Goal: Navigation & Orientation: Understand site structure

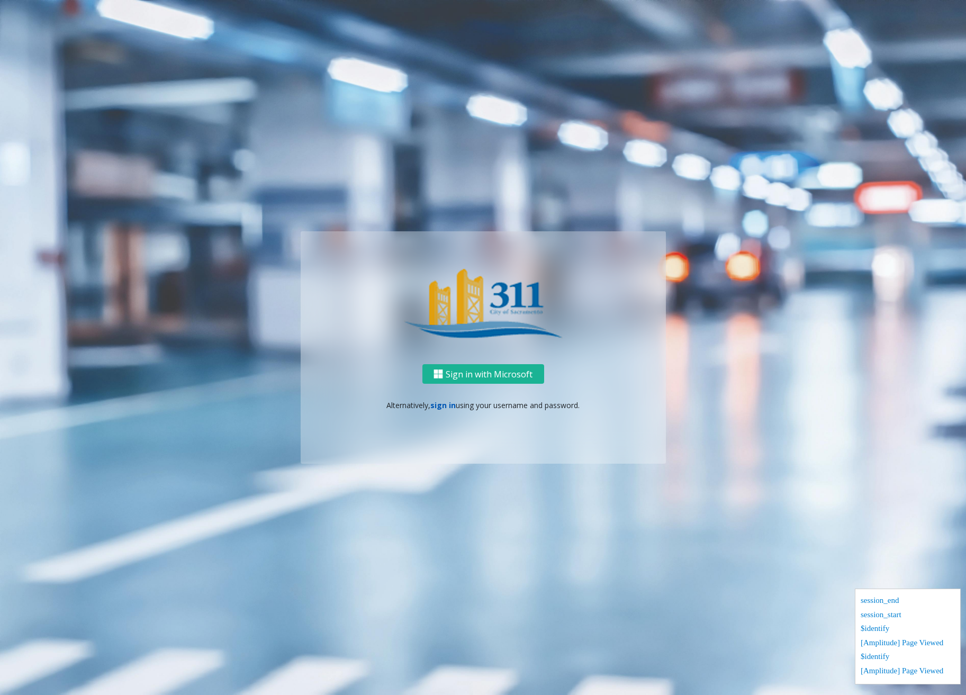
click at [446, 403] on link "sign in" at bounding box center [442, 405] width 25 height 10
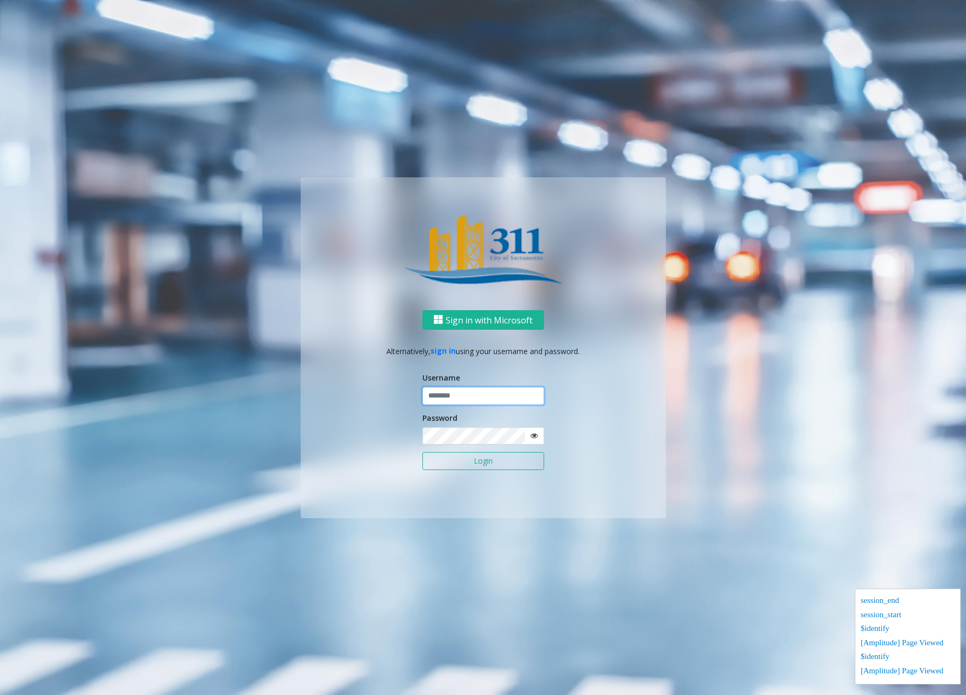
click at [461, 402] on input "text" at bounding box center [483, 396] width 122 height 18
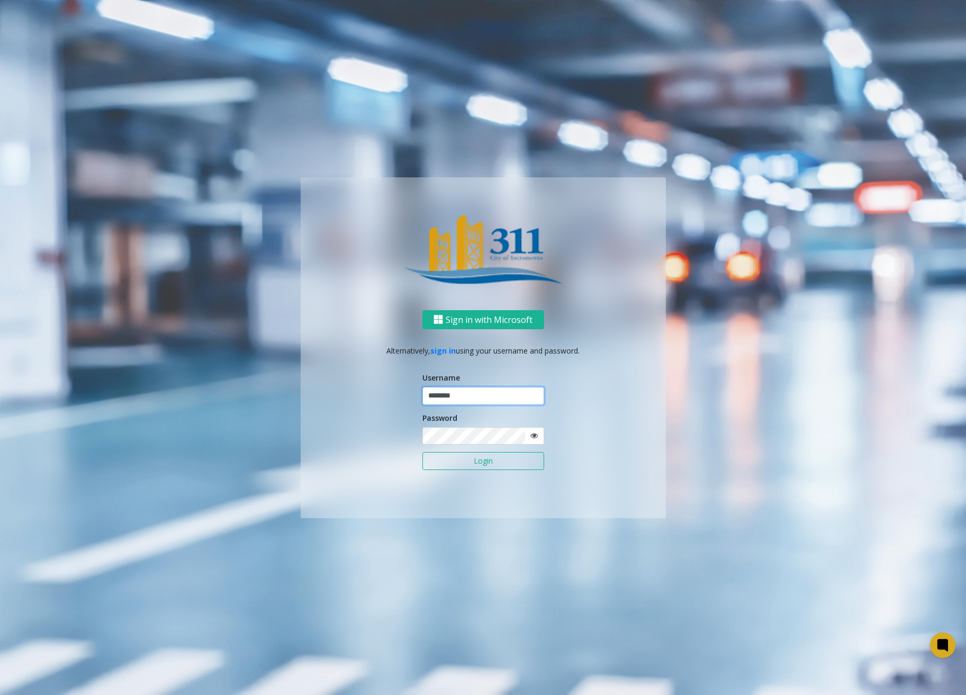
type input "********"
click at [447, 458] on button "Login" at bounding box center [483, 461] width 122 height 18
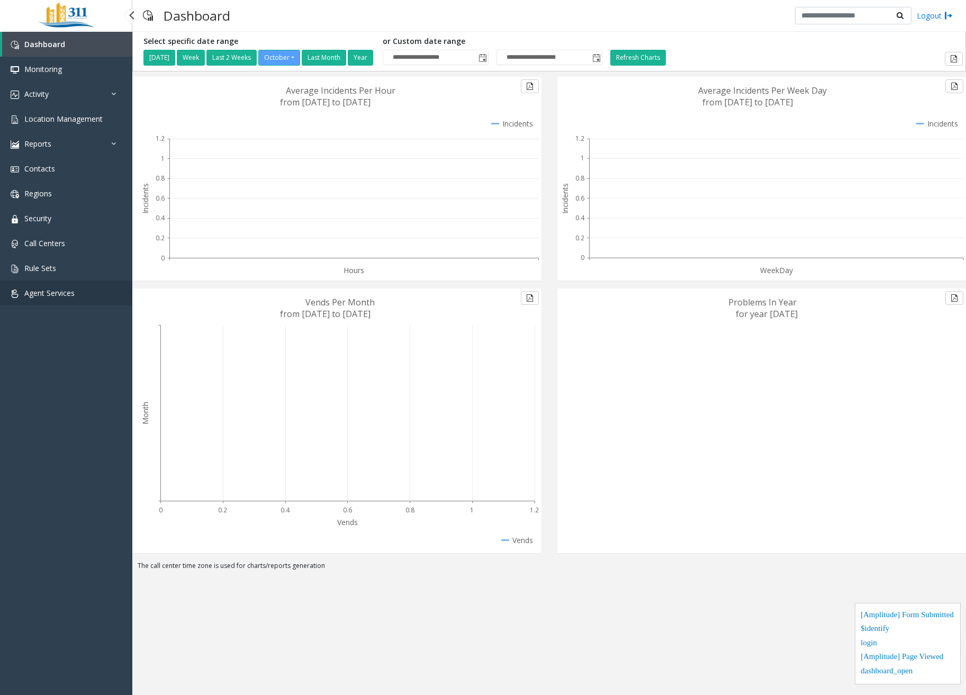
click at [60, 292] on span "Agent Services" at bounding box center [49, 293] width 50 height 10
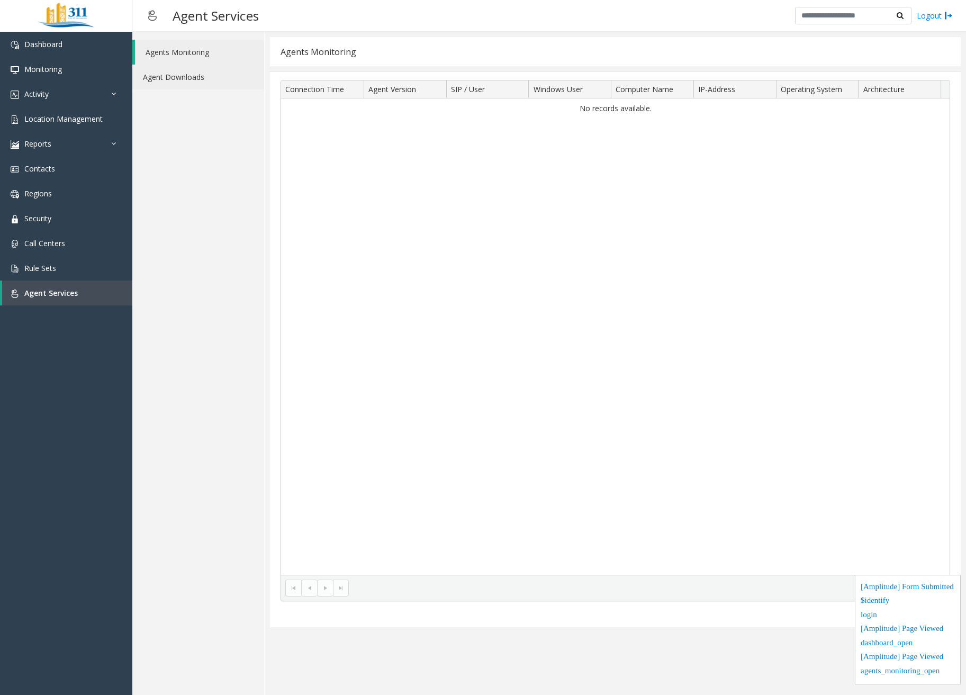
click at [204, 69] on link "Agent Downloads" at bounding box center [198, 77] width 132 height 25
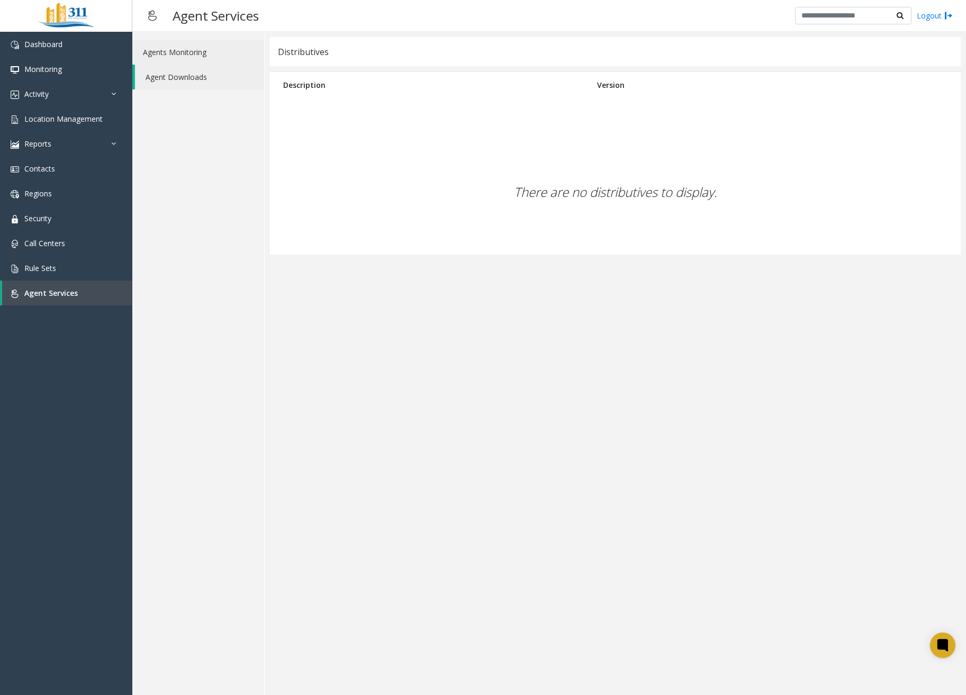
click at [178, 49] on link "Agents Monitoring" at bounding box center [198, 52] width 132 height 25
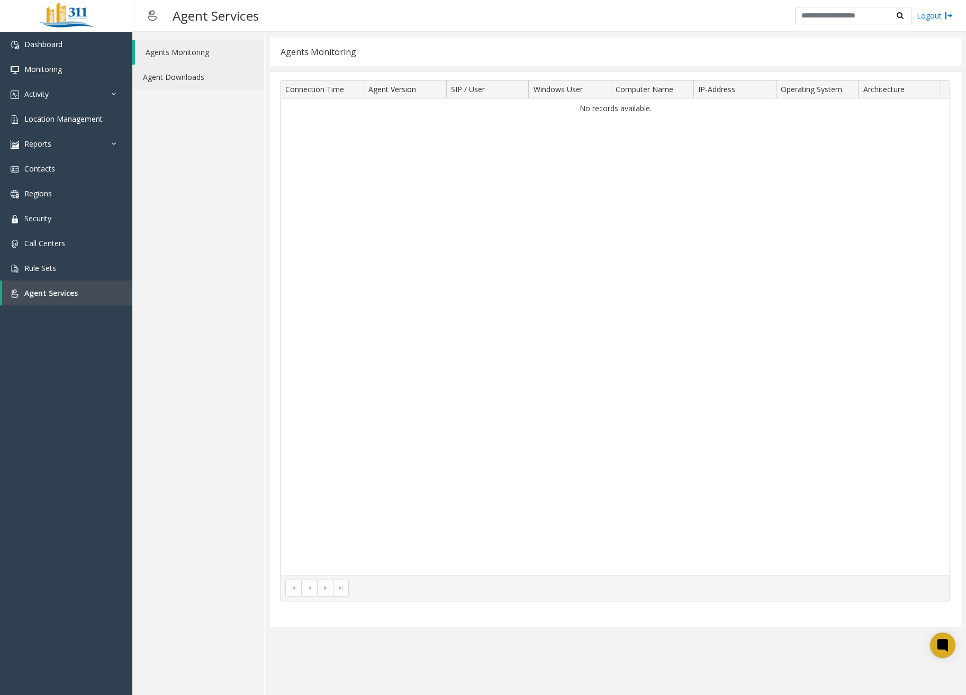
click at [186, 78] on link "Agent Downloads" at bounding box center [198, 77] width 132 height 25
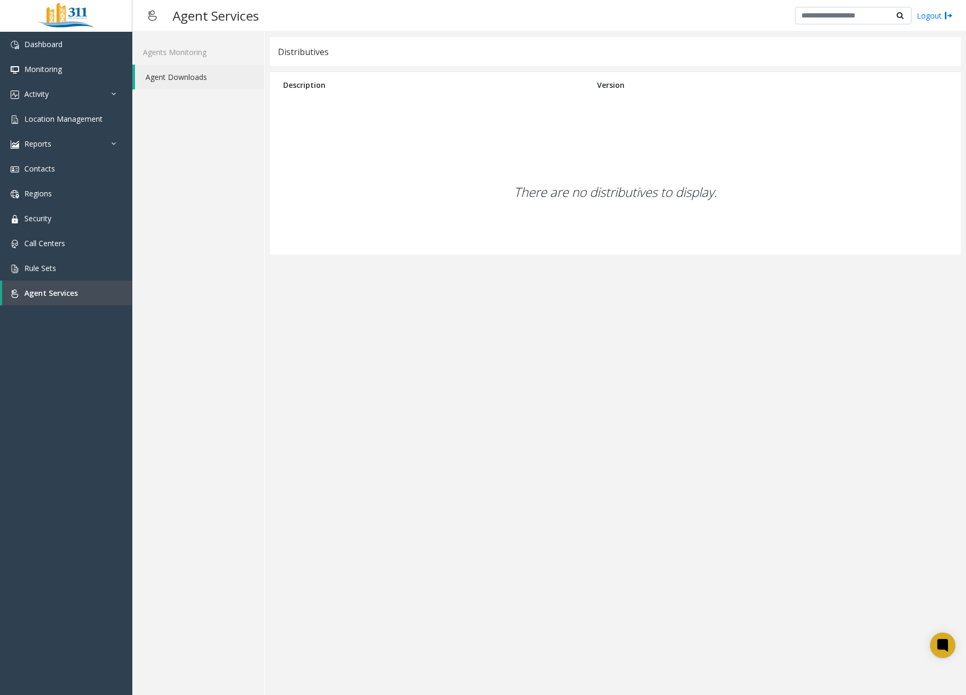
click at [718, 622] on app-distributives "Distributives Description Version There are no distributives to display." at bounding box center [615, 363] width 691 height 652
click at [42, 258] on link "Rule Sets" at bounding box center [66, 268] width 132 height 25
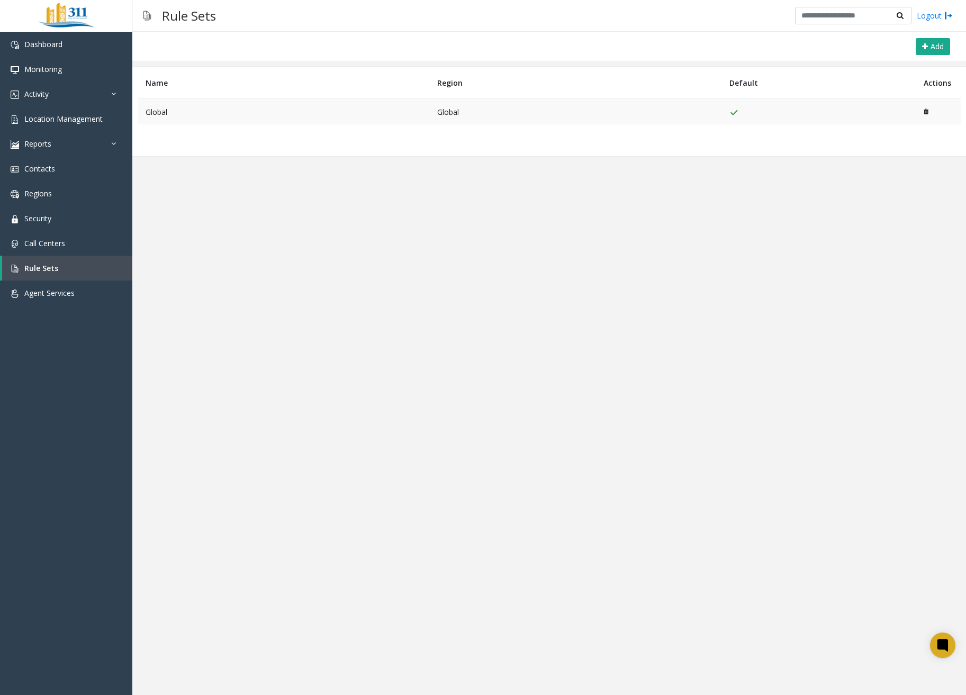
click at [235, 108] on td "Global" at bounding box center [284, 112] width 292 height 26
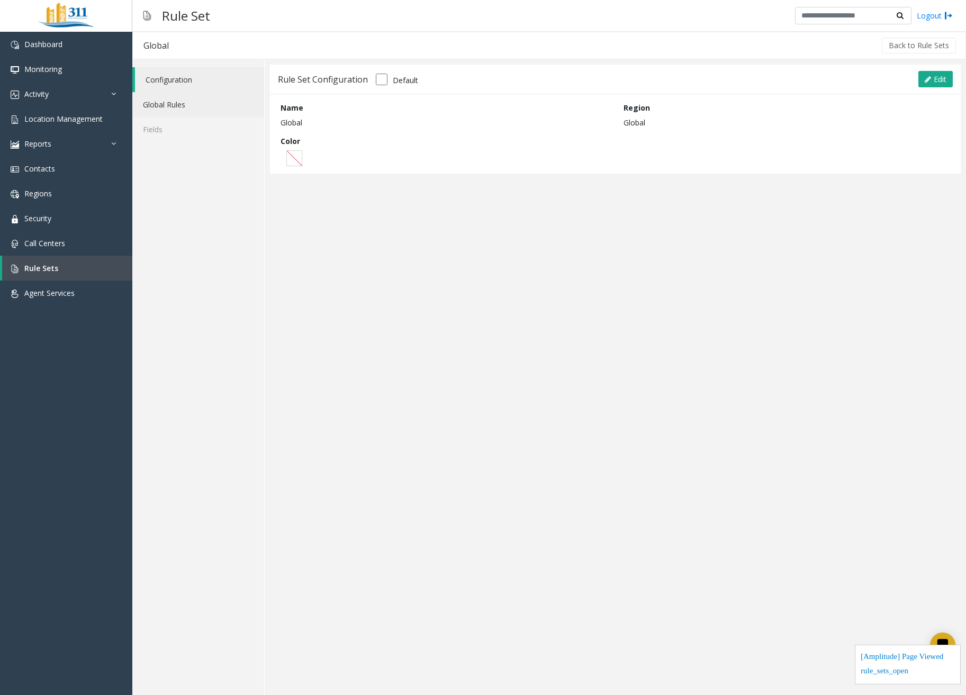
click at [187, 101] on link "Global Rules" at bounding box center [198, 104] width 132 height 25
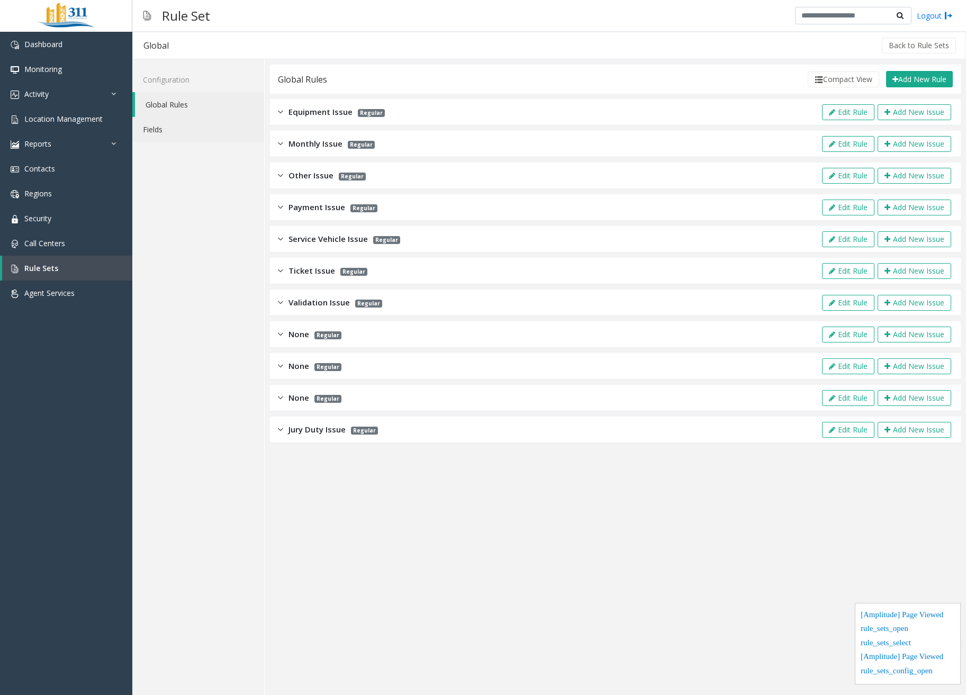
click at [173, 132] on link "Fields" at bounding box center [198, 129] width 132 height 25
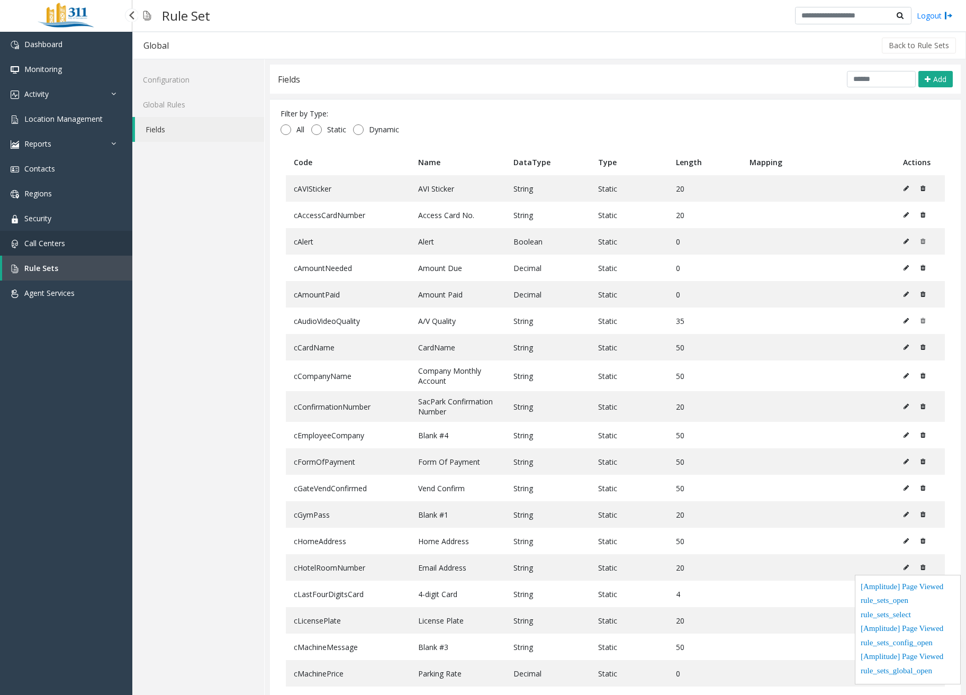
click at [65, 252] on link "Call Centers" at bounding box center [66, 243] width 132 height 25
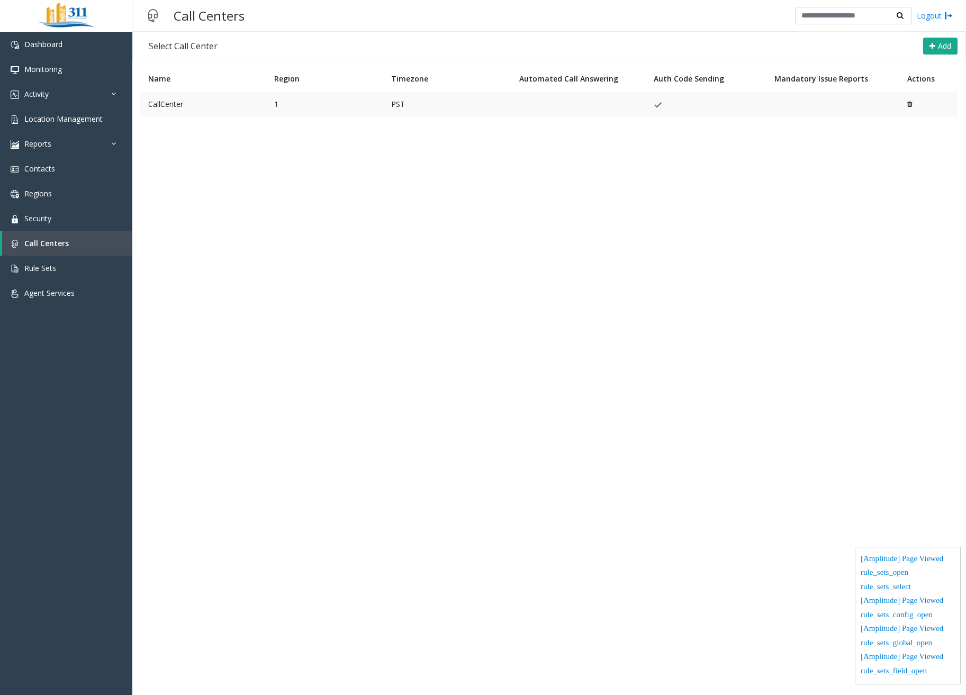
click at [210, 107] on td "CallCenter" at bounding box center [203, 104] width 126 height 25
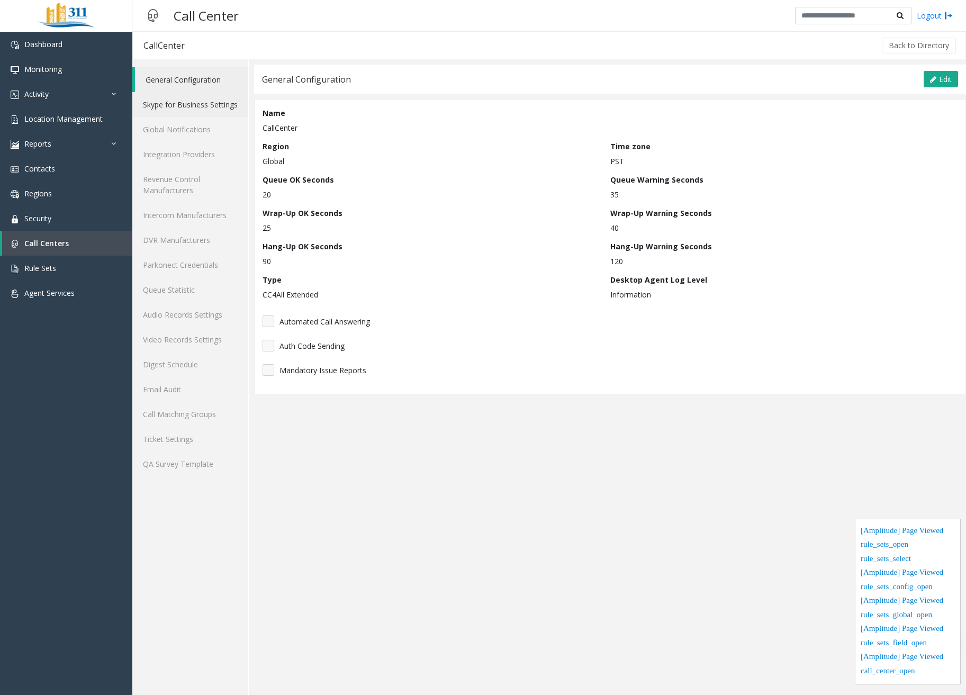
click at [197, 109] on link "Skype for Business Settings" at bounding box center [190, 104] width 116 height 25
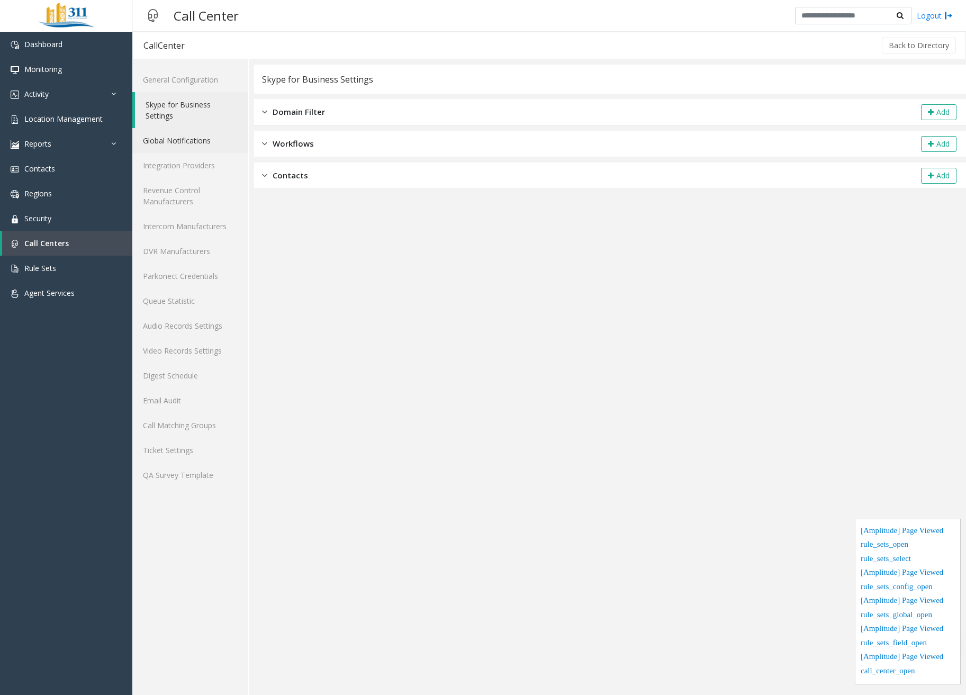
click at [183, 144] on link "Global Notifications" at bounding box center [190, 140] width 116 height 25
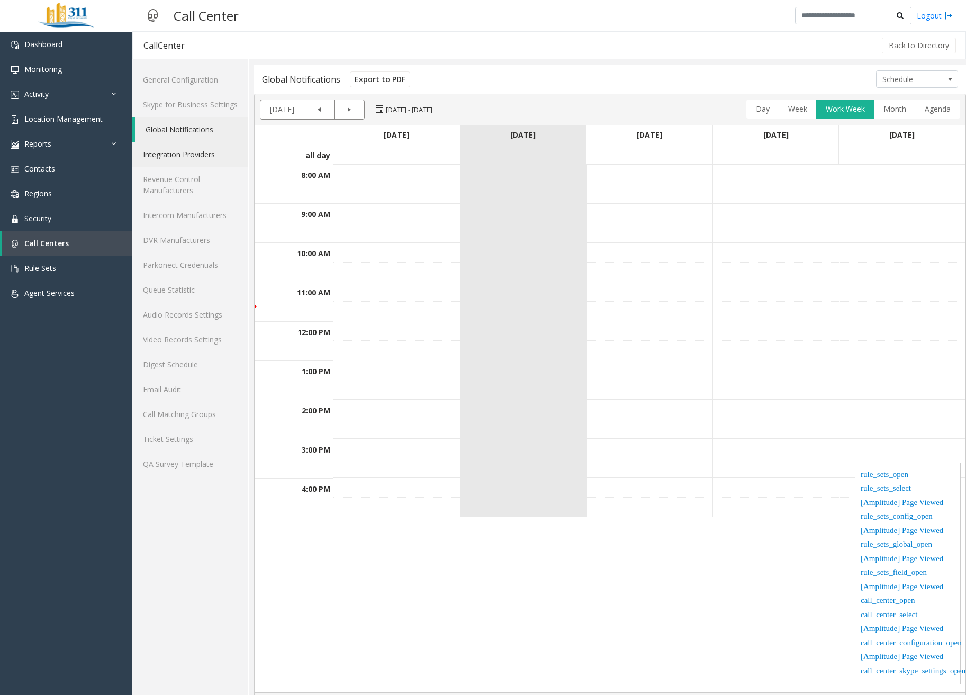
click at [198, 161] on link "Integration Providers" at bounding box center [190, 154] width 116 height 25
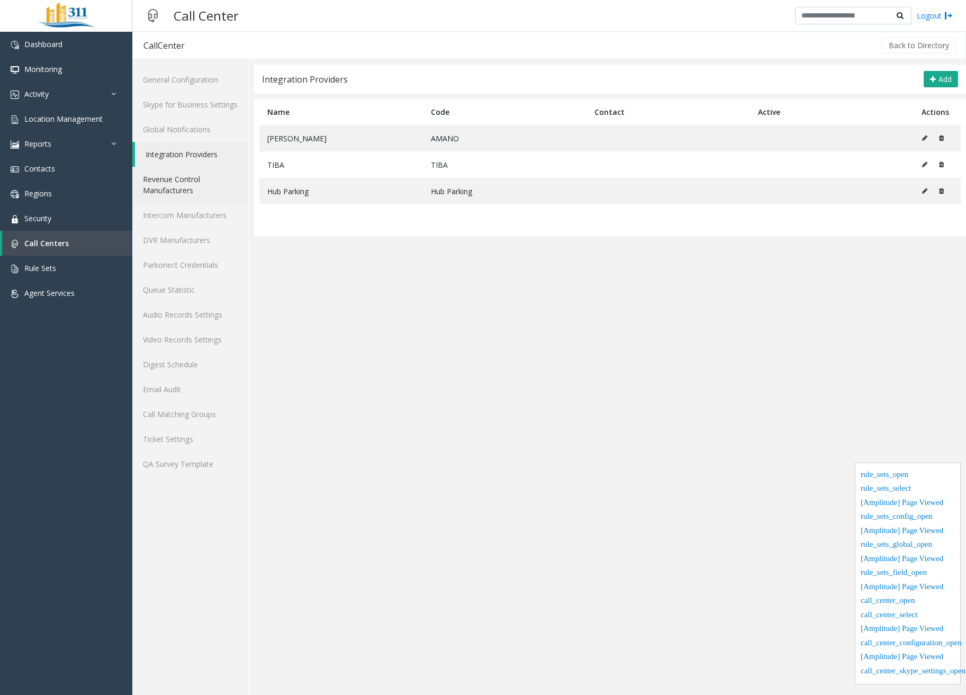
click at [198, 186] on link "Revenue Control Manufacturers" at bounding box center [190, 185] width 116 height 36
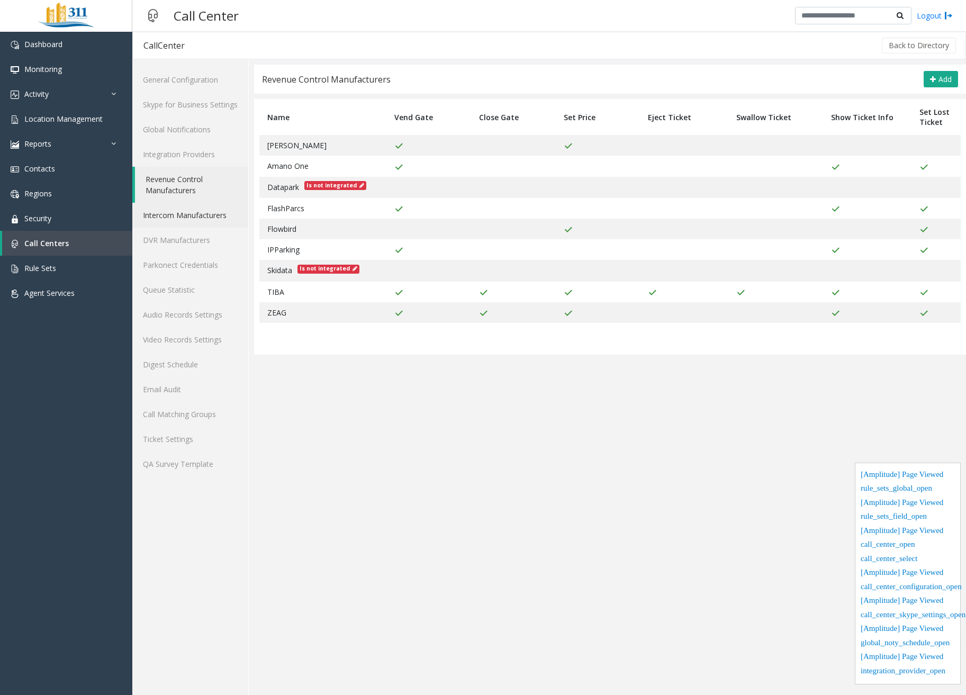
click at [204, 219] on link "Intercom Manufacturers" at bounding box center [190, 215] width 116 height 25
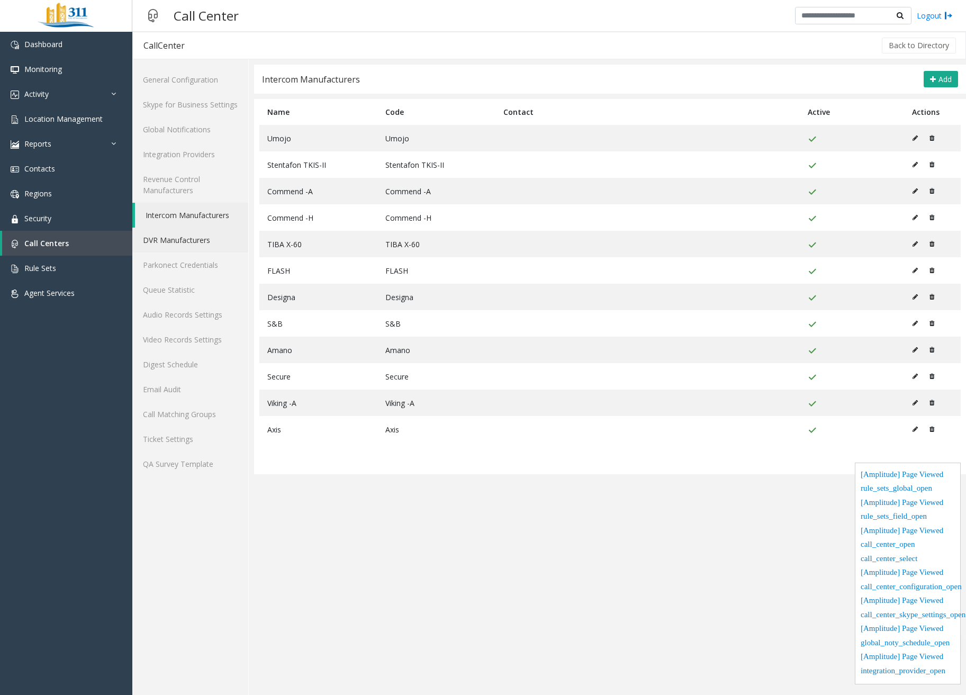
click at [202, 241] on link "DVR Manufacturers" at bounding box center [190, 240] width 116 height 25
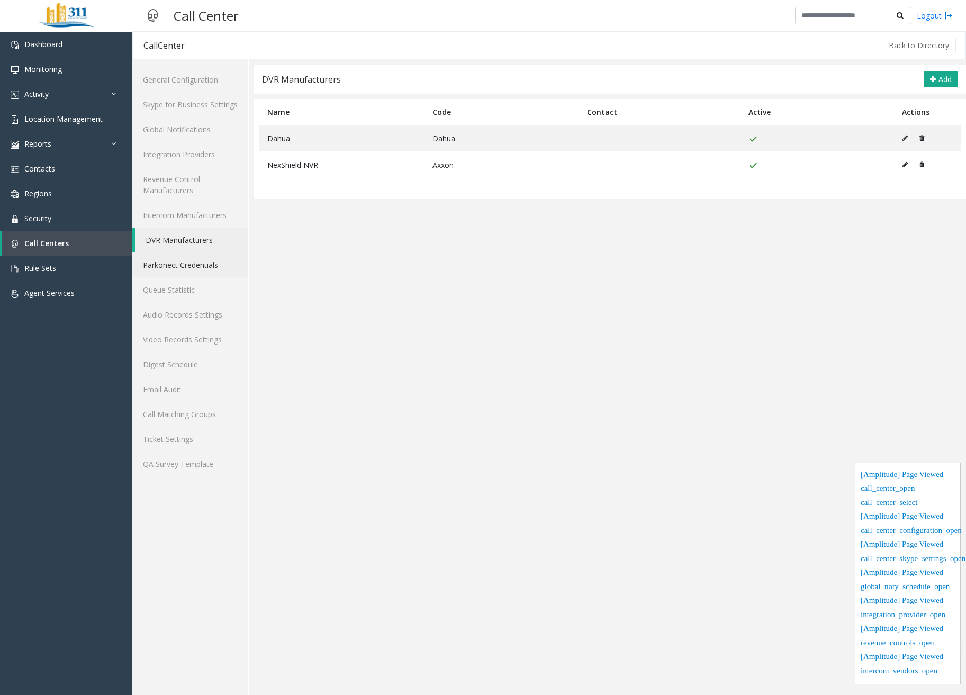
click at [197, 261] on link "Parkonect Credentials" at bounding box center [190, 264] width 116 height 25
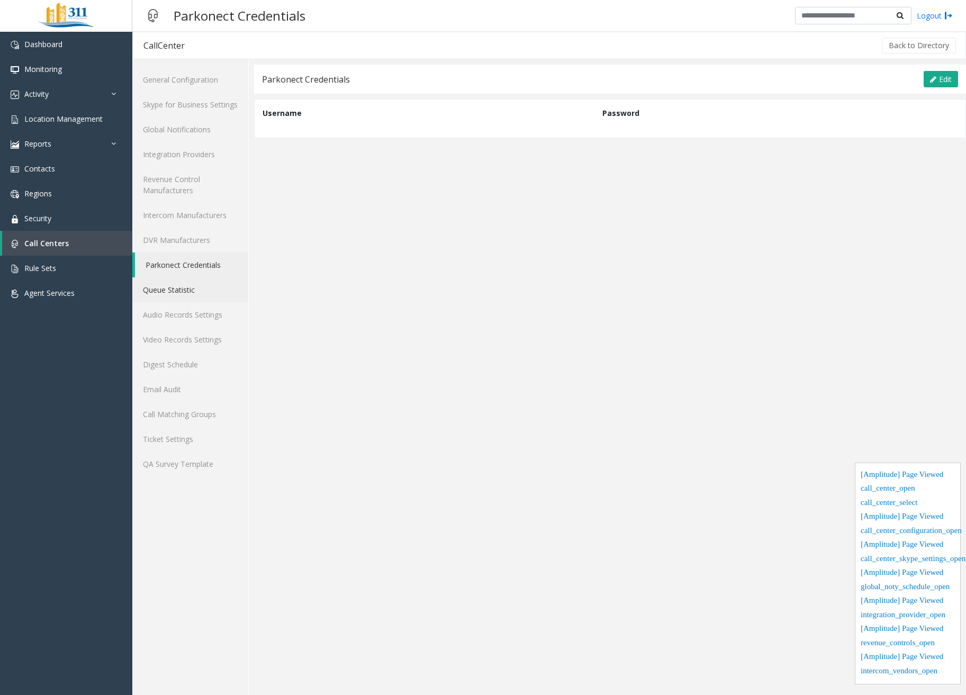
click at [189, 290] on link "Queue Statistic" at bounding box center [190, 289] width 116 height 25
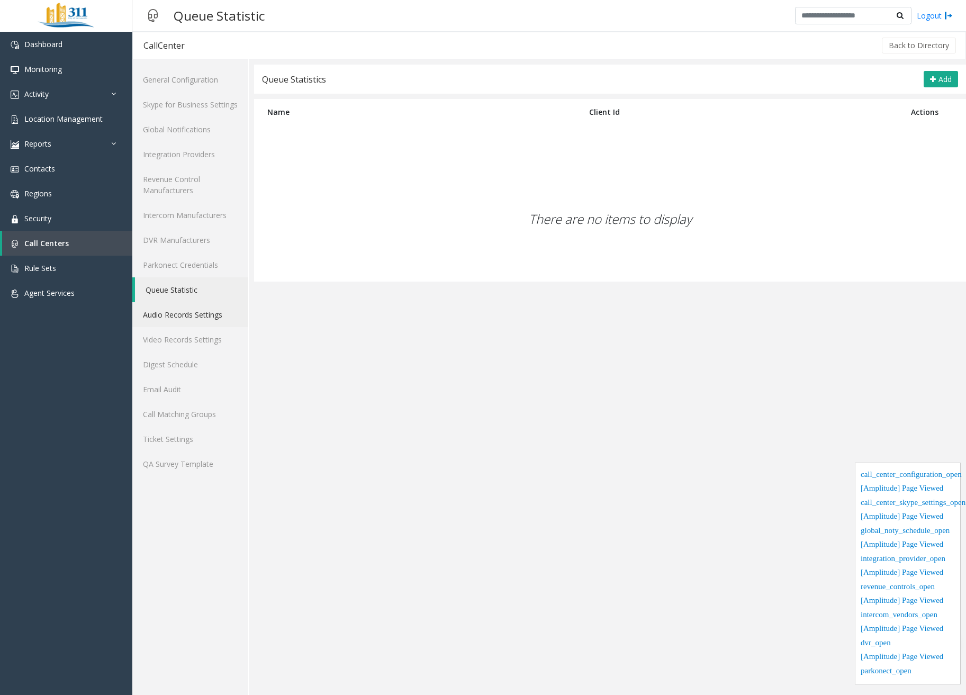
click at [194, 313] on link "Audio Records Settings" at bounding box center [190, 314] width 116 height 25
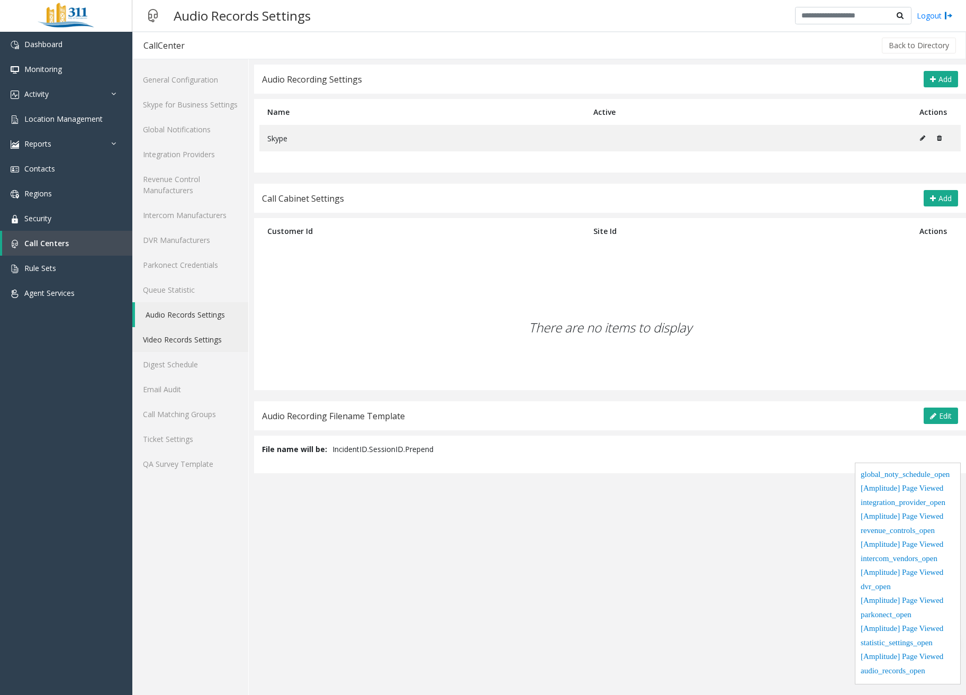
click at [194, 337] on link "Video Records Settings" at bounding box center [190, 339] width 116 height 25
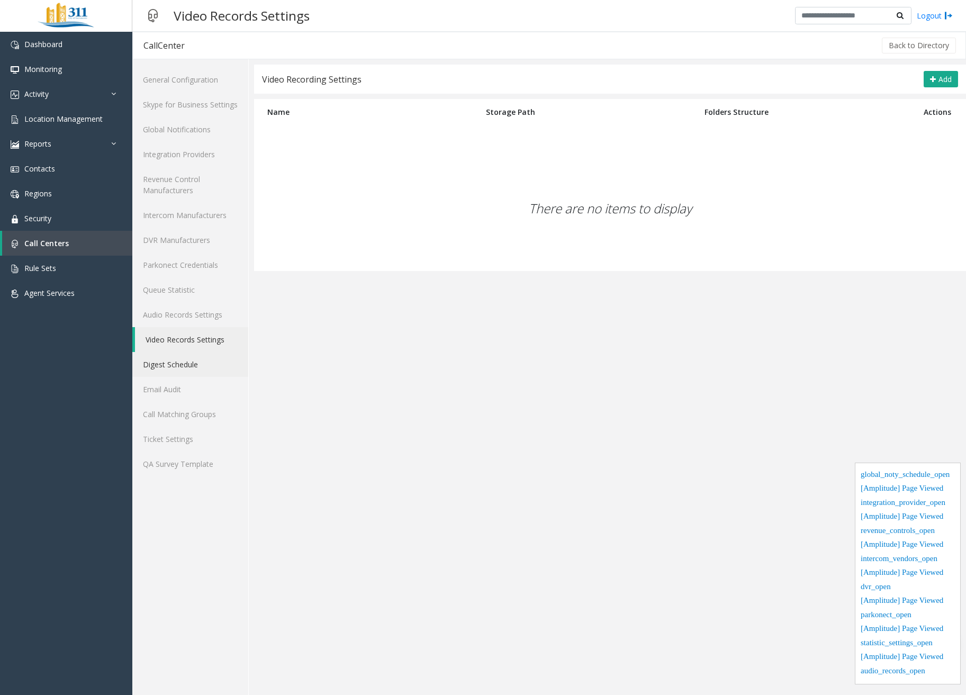
click at [185, 368] on link "Digest Schedule" at bounding box center [190, 364] width 116 height 25
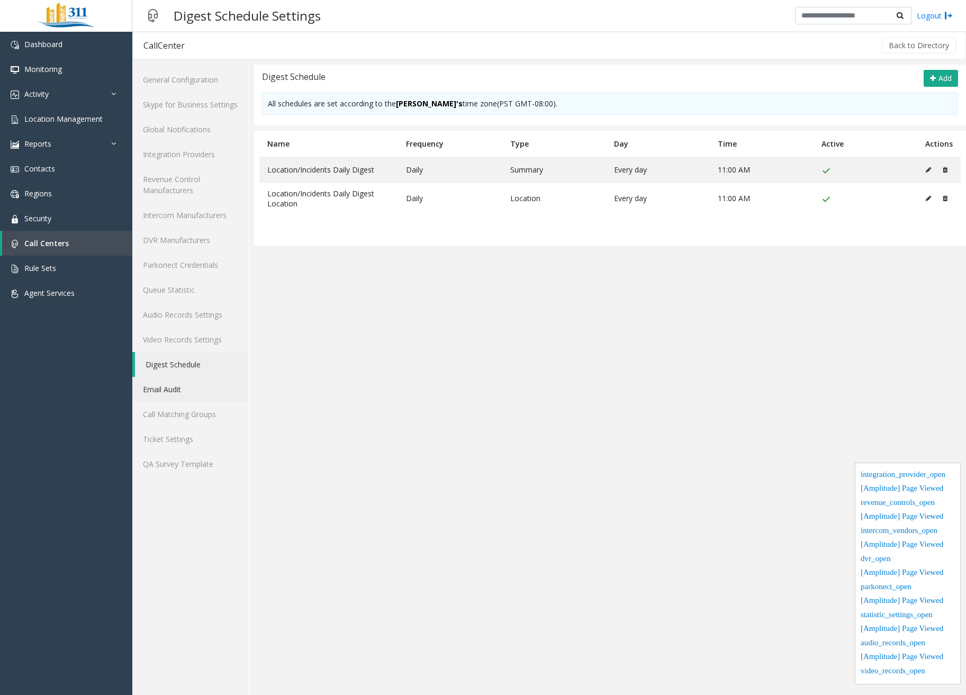
click at [188, 388] on link "Email Audit" at bounding box center [190, 389] width 116 height 25
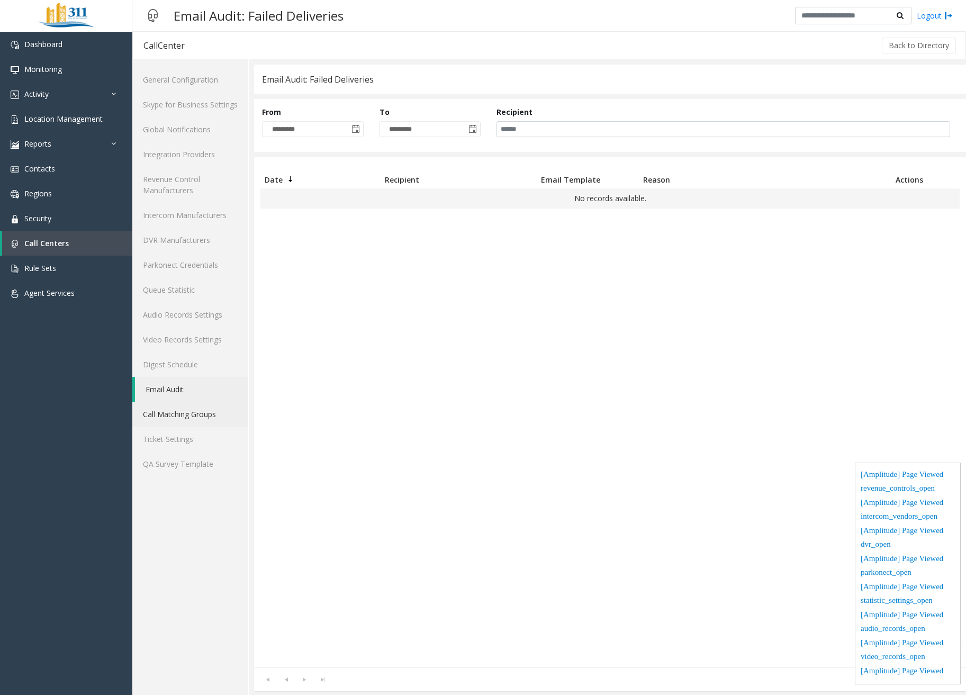
click at [187, 415] on link "Call Matching Groups" at bounding box center [190, 414] width 116 height 25
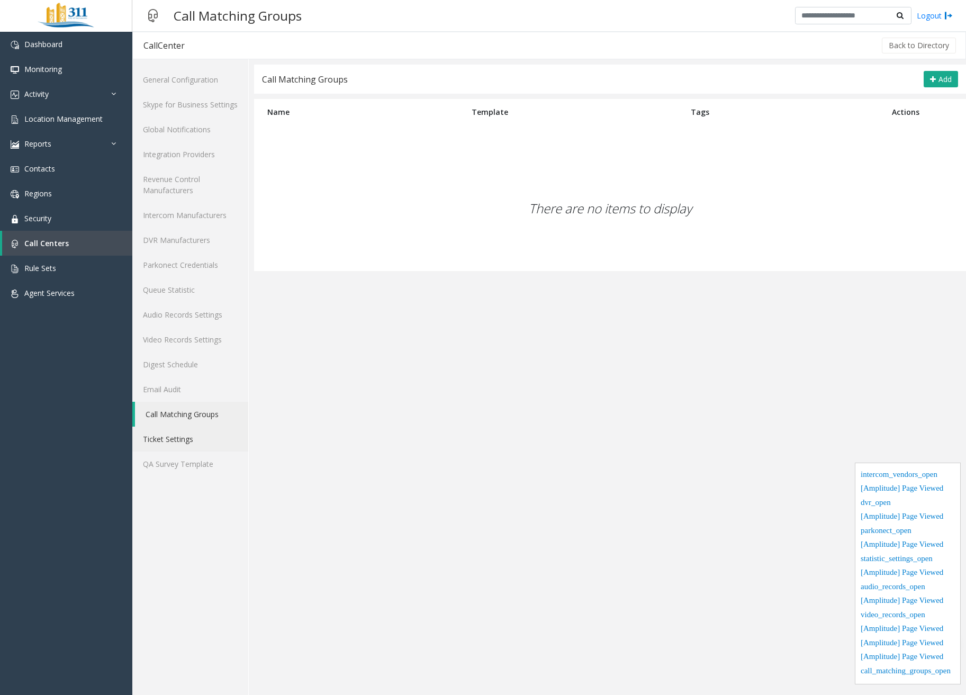
click at [178, 443] on link "Ticket Settings" at bounding box center [190, 439] width 116 height 25
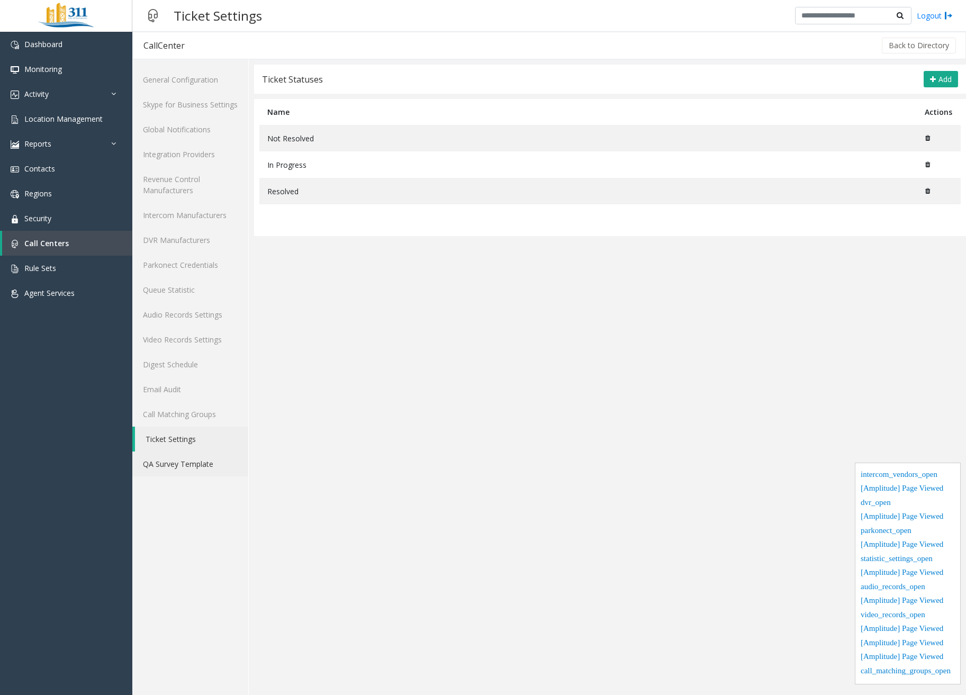
click at [178, 462] on link "QA Survey Template" at bounding box center [190, 463] width 116 height 25
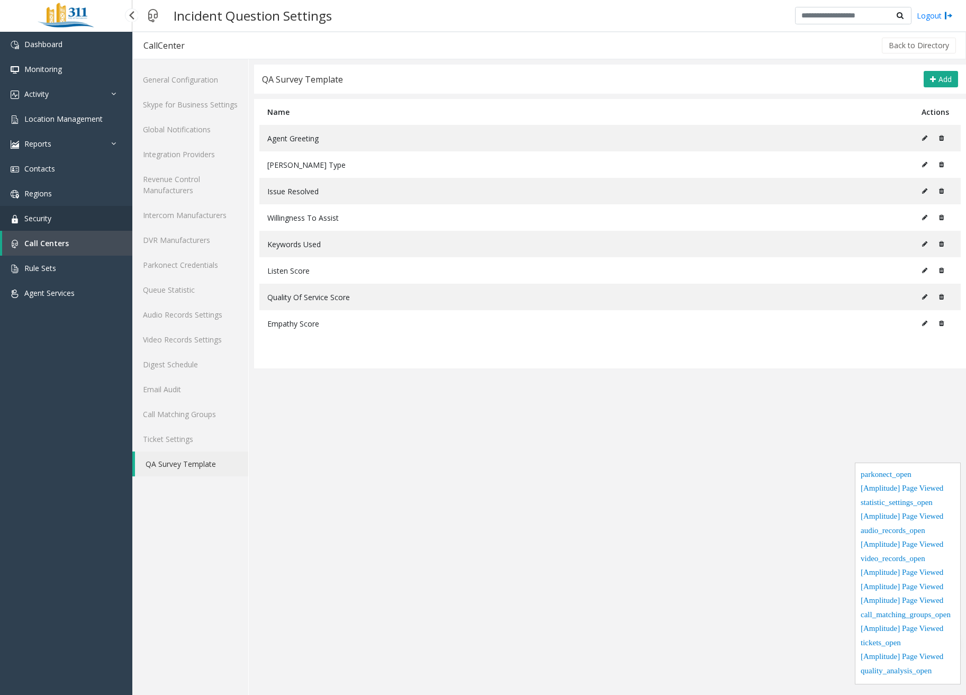
click at [50, 223] on link "Security" at bounding box center [66, 218] width 132 height 25
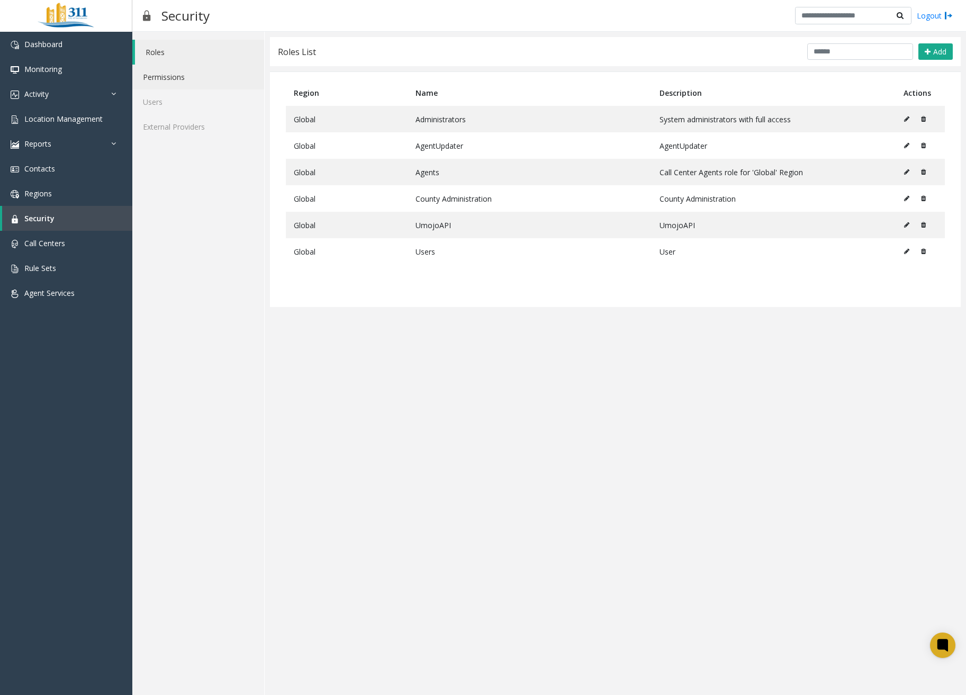
click at [163, 67] on link "Permissions" at bounding box center [198, 77] width 132 height 25
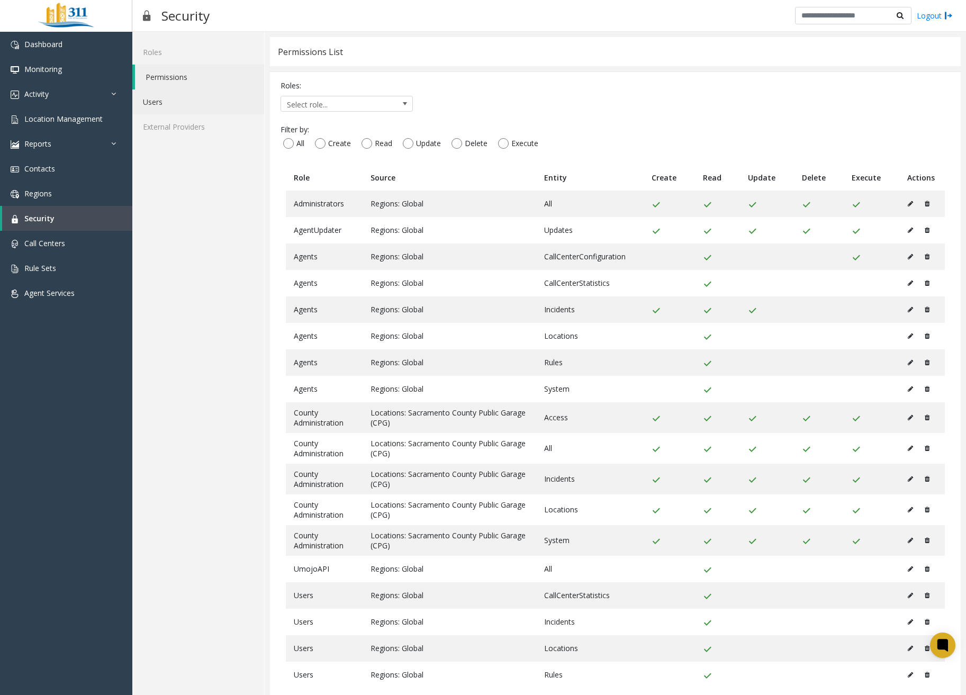
click at [170, 105] on link "Users" at bounding box center [198, 101] width 132 height 25
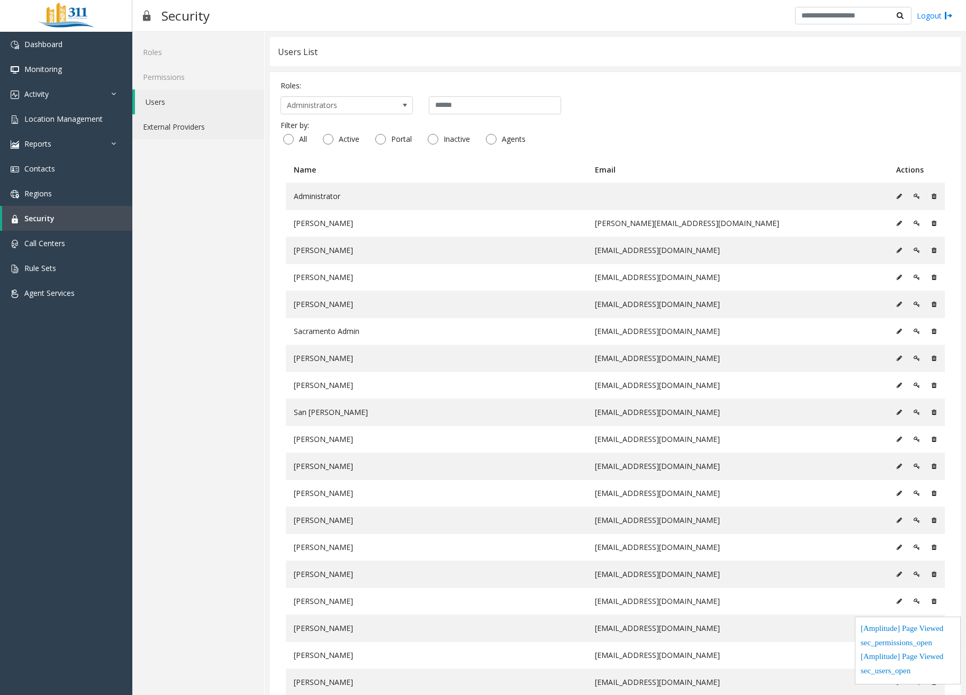
click at [174, 125] on link "External Providers" at bounding box center [198, 126] width 132 height 25
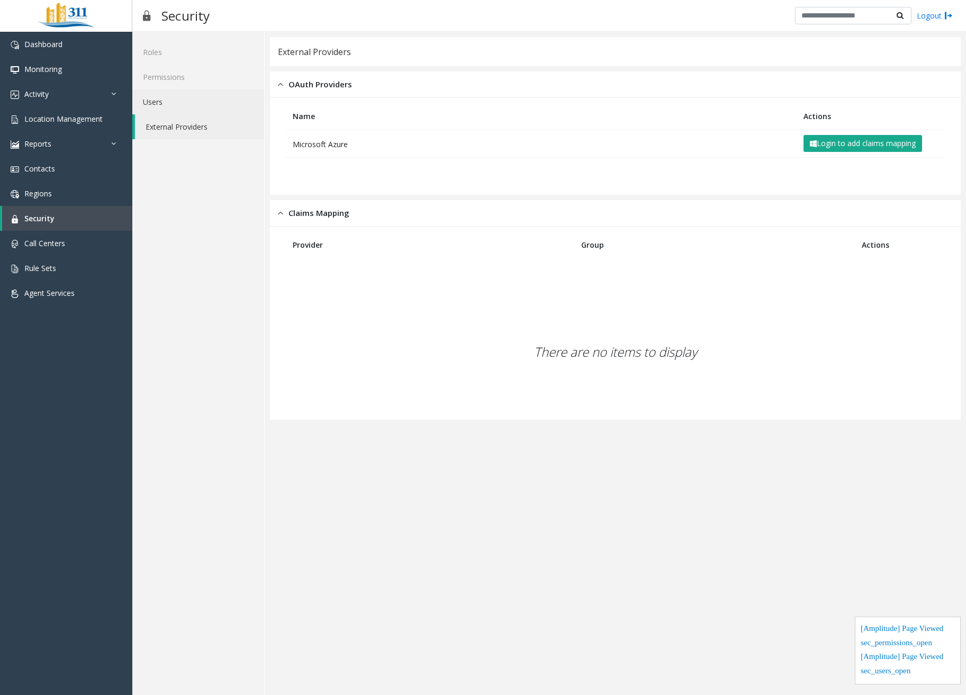
click at [179, 99] on link "Users" at bounding box center [198, 101] width 132 height 25
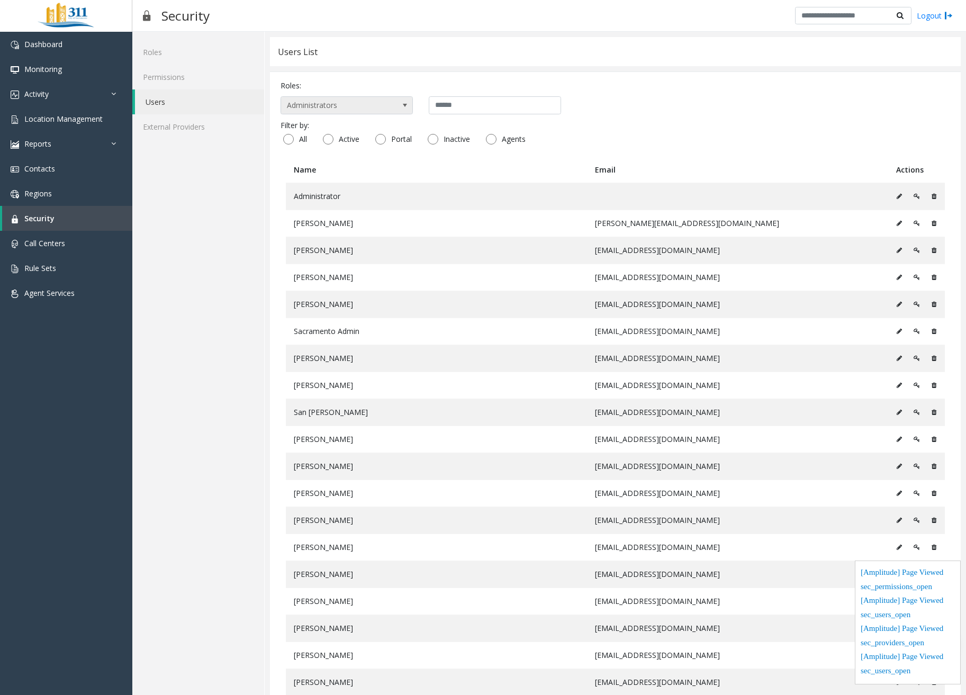
click at [398, 106] on span at bounding box center [404, 105] width 15 height 17
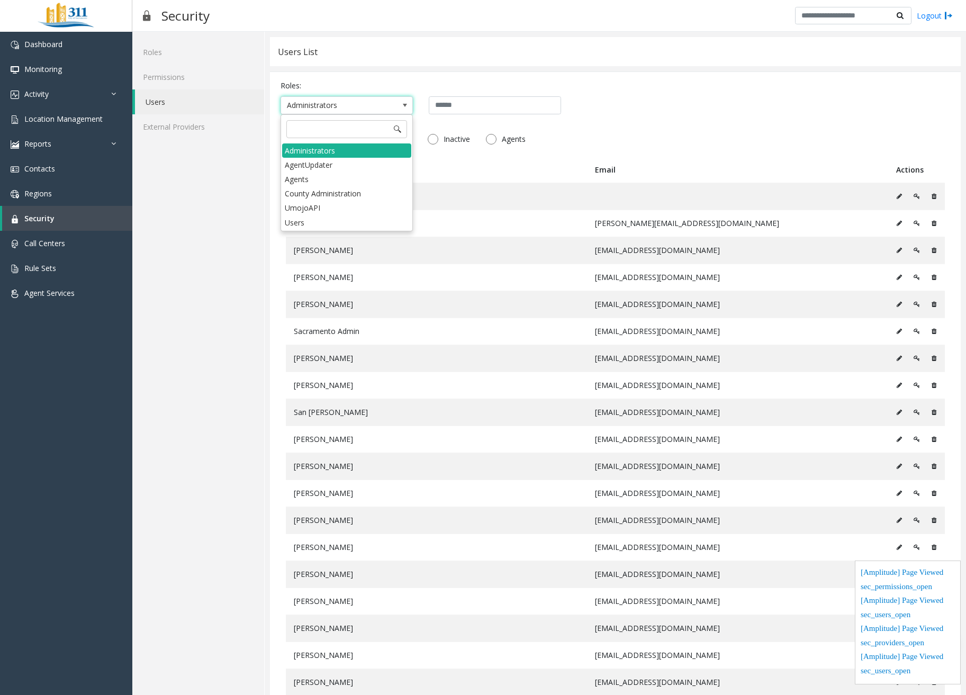
click at [194, 305] on div "Roles Permissions Users External Providers" at bounding box center [198, 401] width 132 height 739
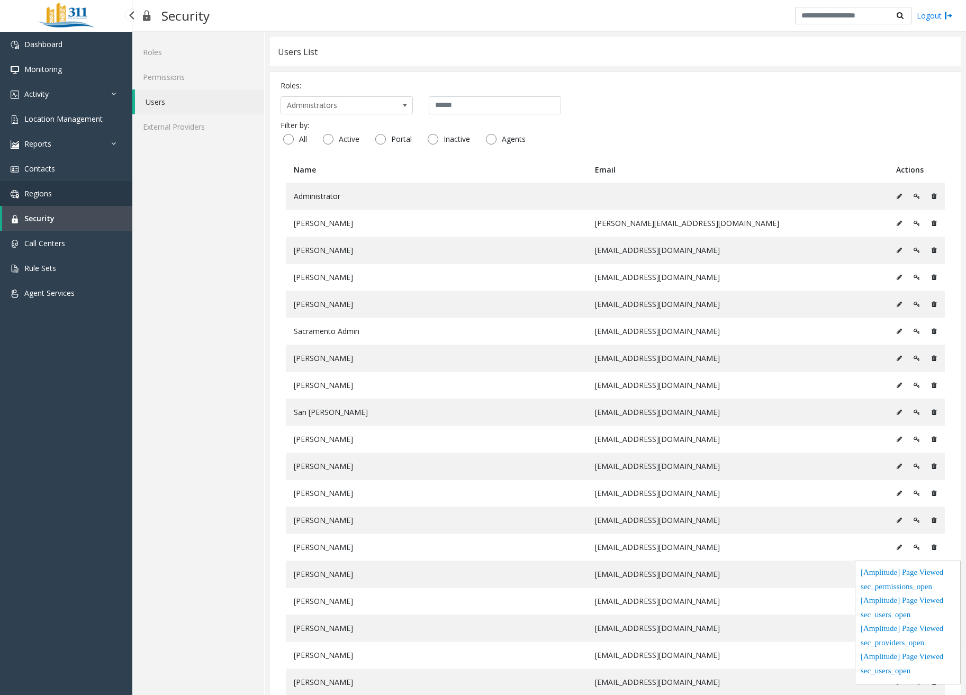
click at [53, 199] on link "Regions" at bounding box center [66, 193] width 132 height 25
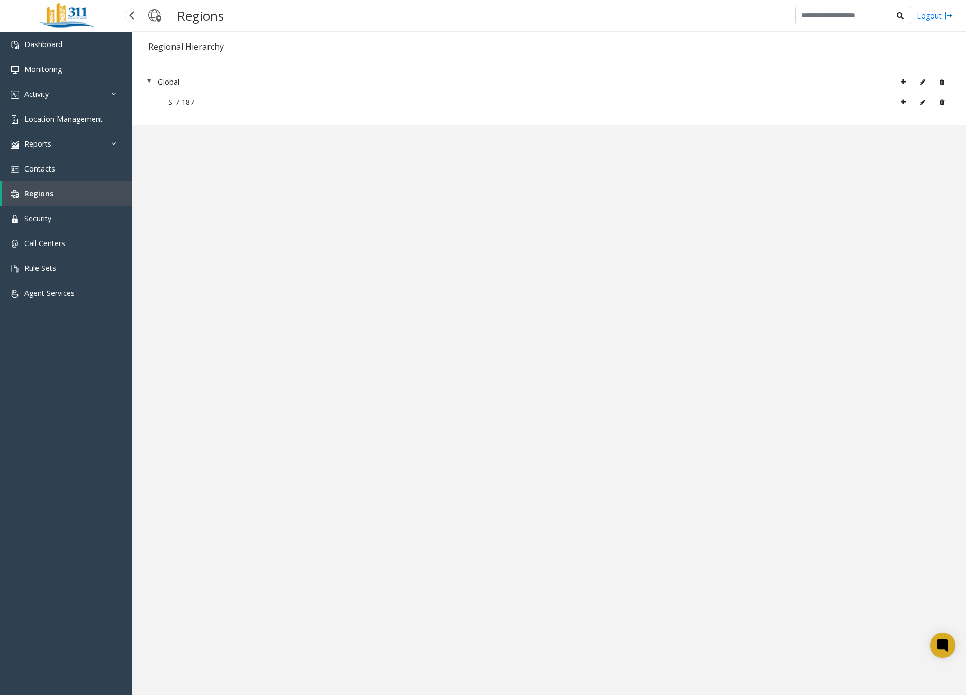
click at [188, 259] on app-regions "Regional Hierarchy Global S-7 187 × Cancel Save" at bounding box center [548, 363] width 833 height 663
click at [81, 165] on link "Contacts" at bounding box center [66, 168] width 132 height 25
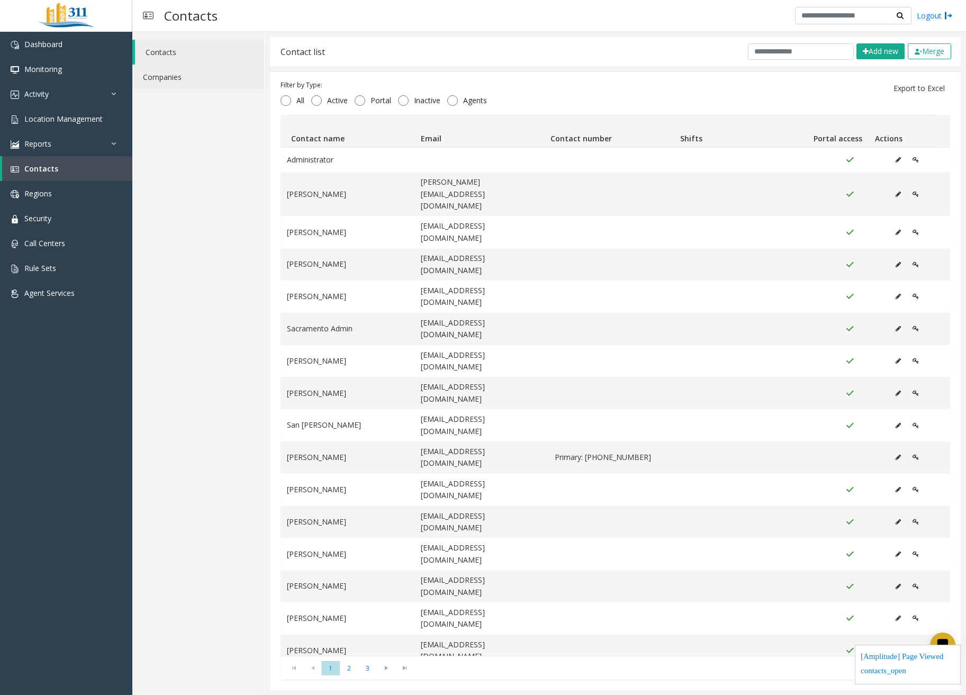
click at [210, 79] on link "Companies" at bounding box center [198, 77] width 132 height 25
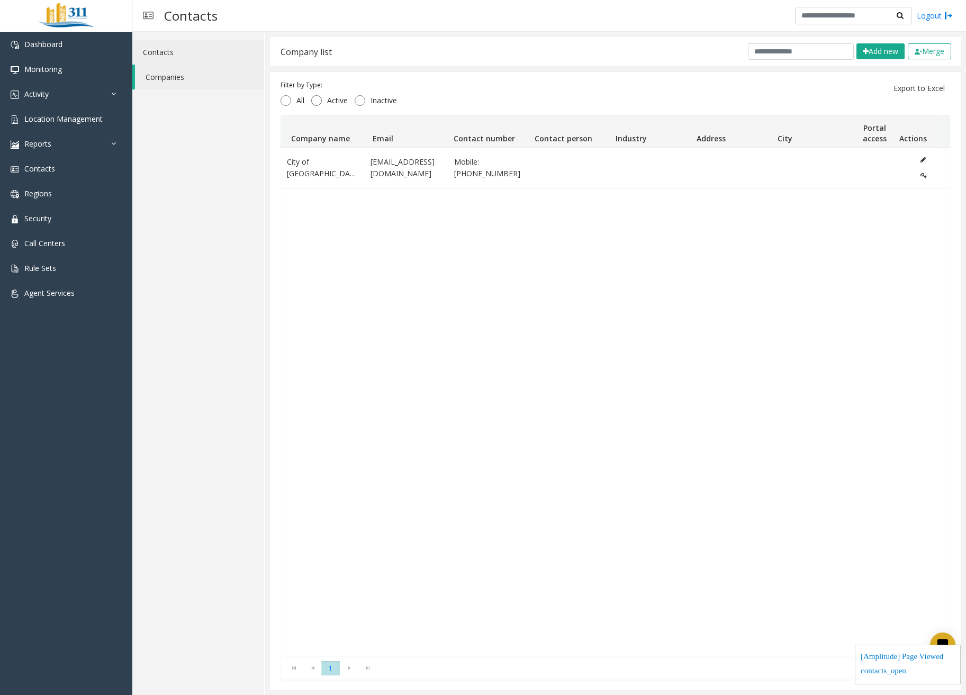
click at [199, 57] on link "Contacts" at bounding box center [198, 52] width 132 height 25
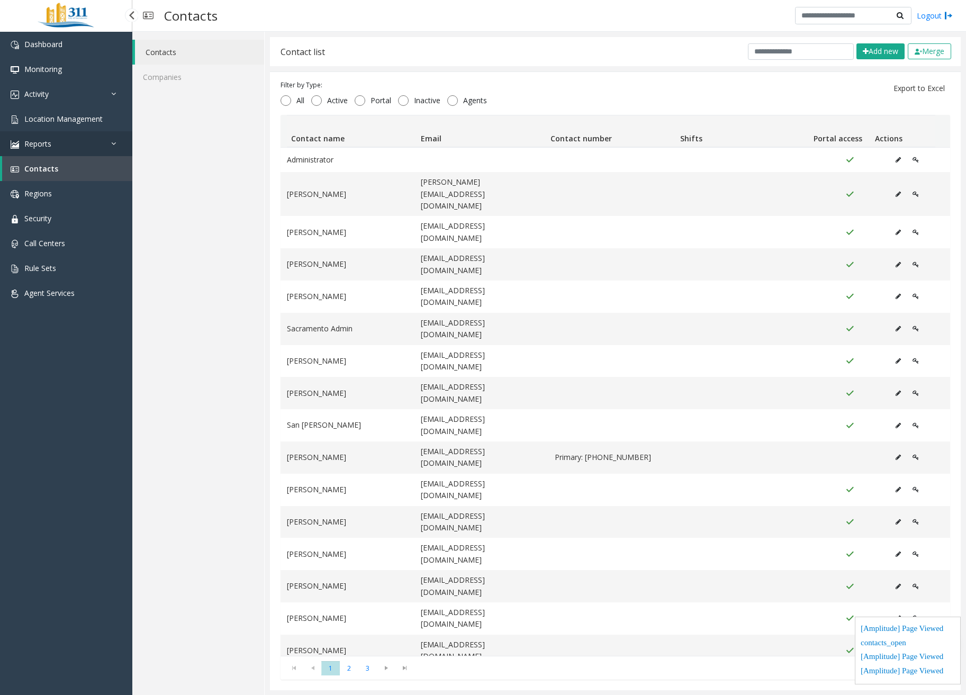
click at [89, 137] on link "Reports" at bounding box center [66, 143] width 132 height 25
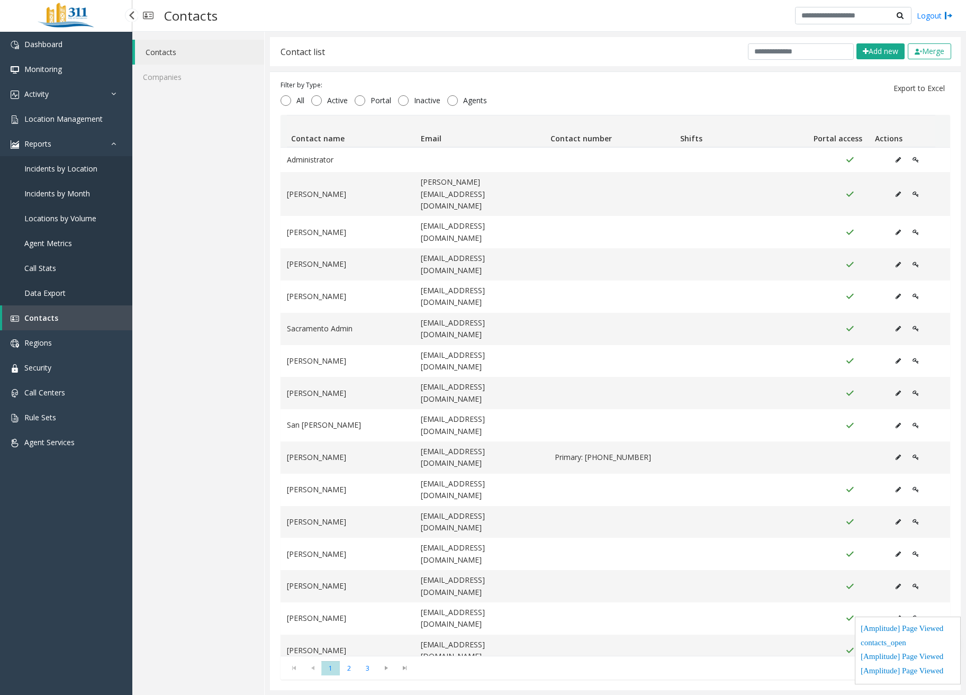
click at [48, 178] on link "Incidents by Location" at bounding box center [66, 168] width 132 height 25
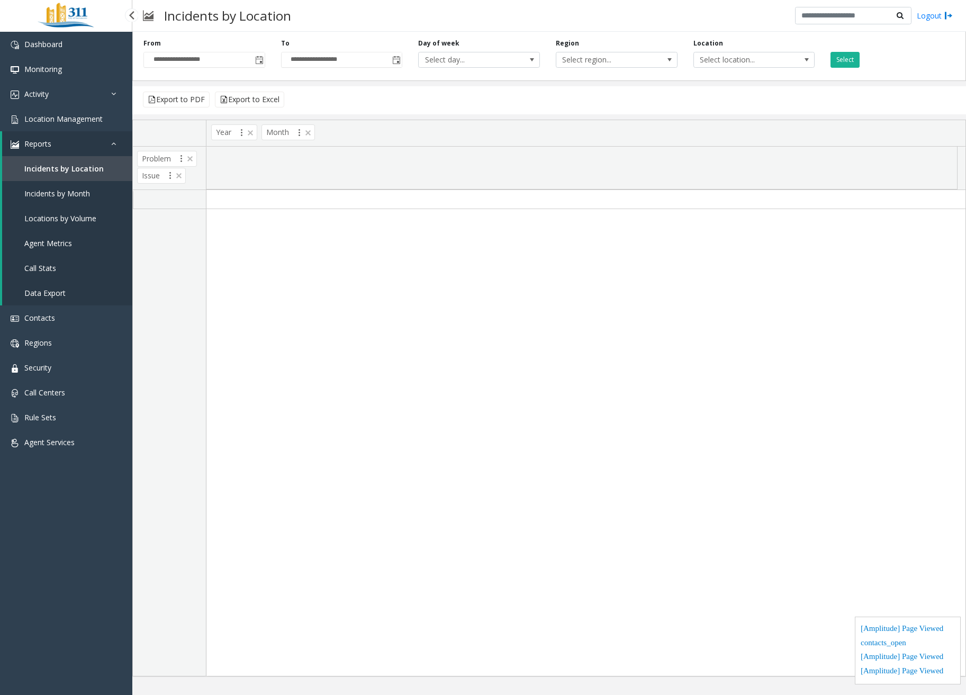
click at [55, 197] on span "Incidents by Month" at bounding box center [57, 193] width 66 height 10
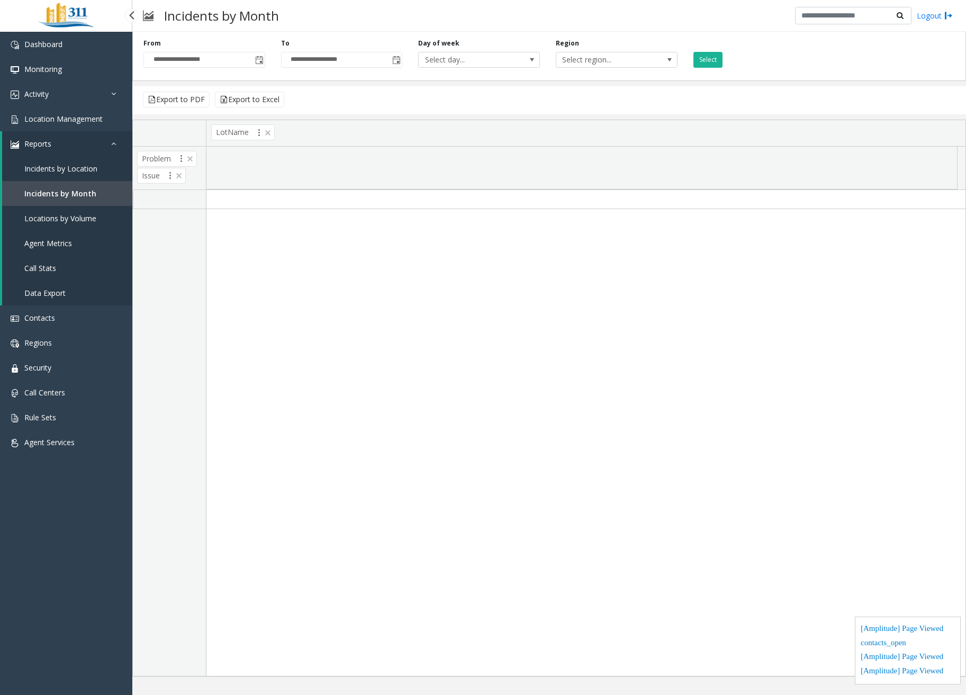
click at [56, 221] on span "Locations by Volume" at bounding box center [60, 218] width 72 height 10
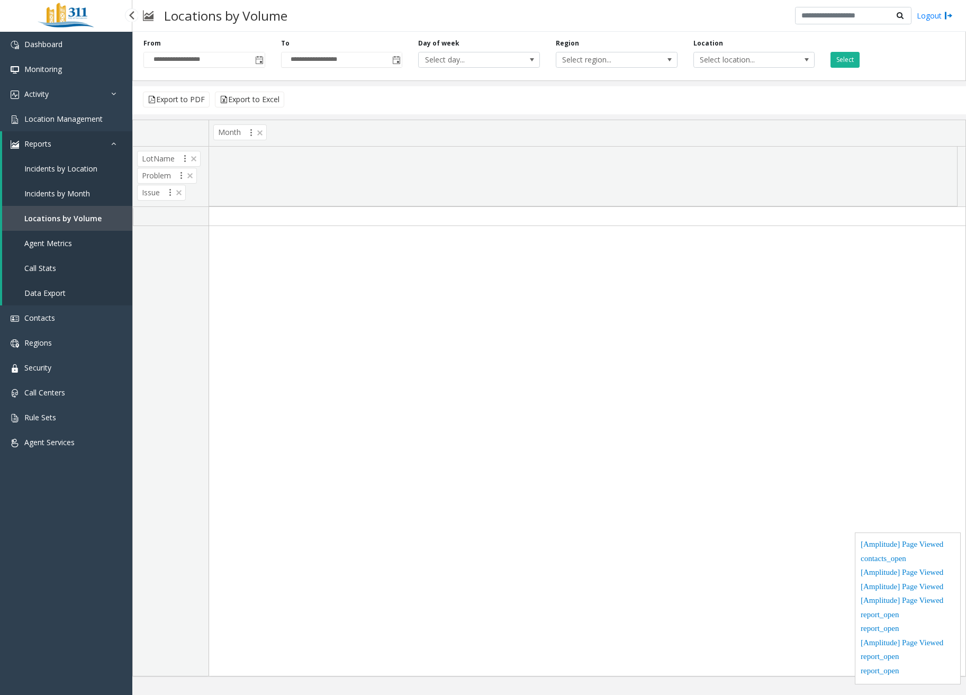
click at [56, 244] on span "Agent Metrics" at bounding box center [48, 243] width 48 height 10
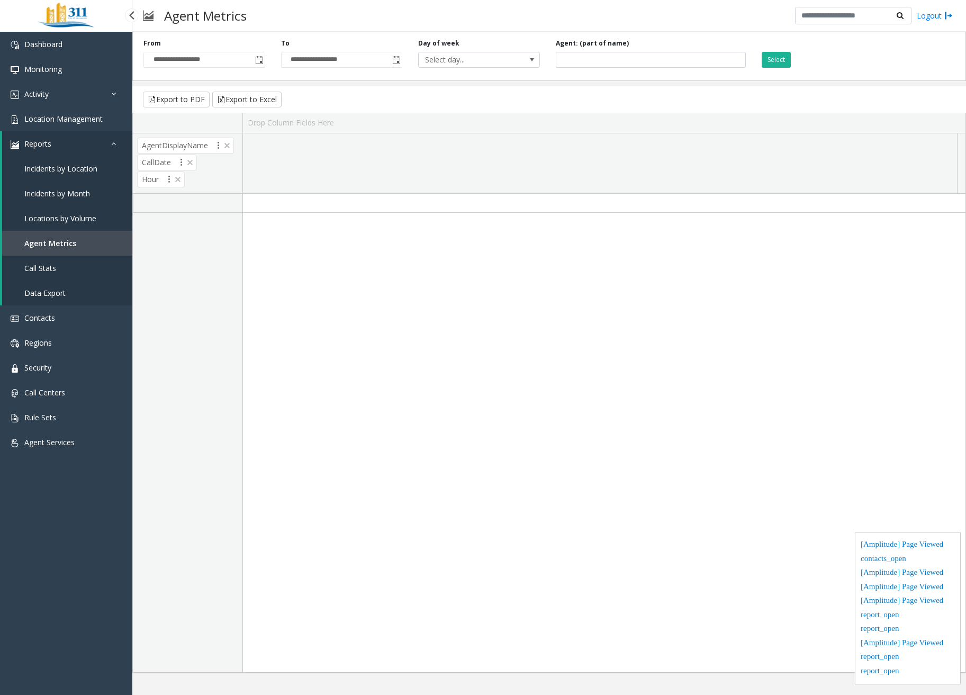
click at [50, 260] on link "Call Stats" at bounding box center [67, 268] width 130 height 25
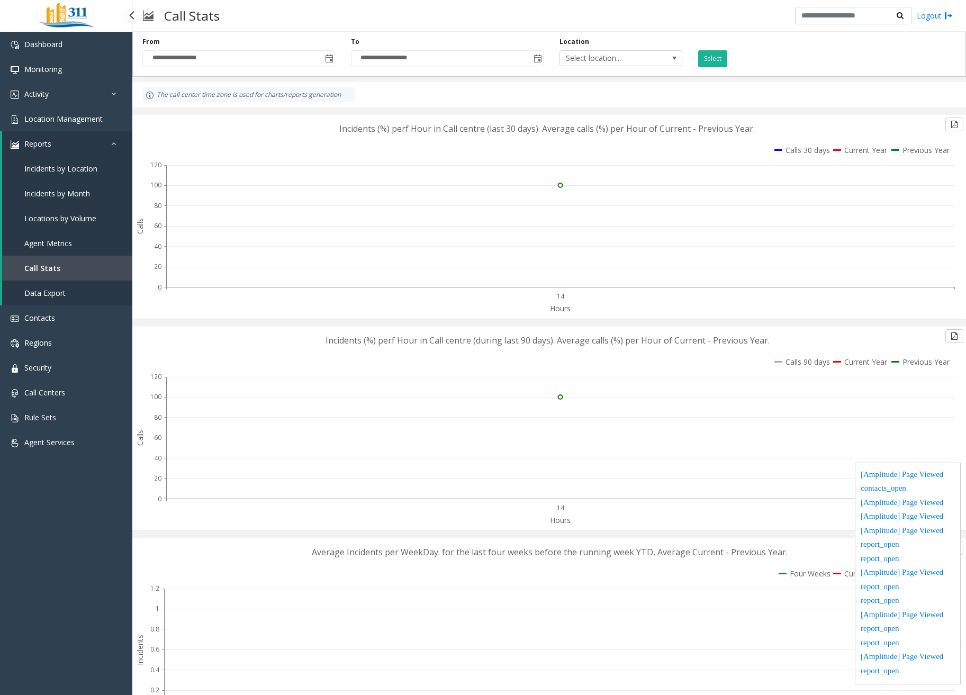
click at [52, 291] on span "Data Export" at bounding box center [44, 293] width 41 height 10
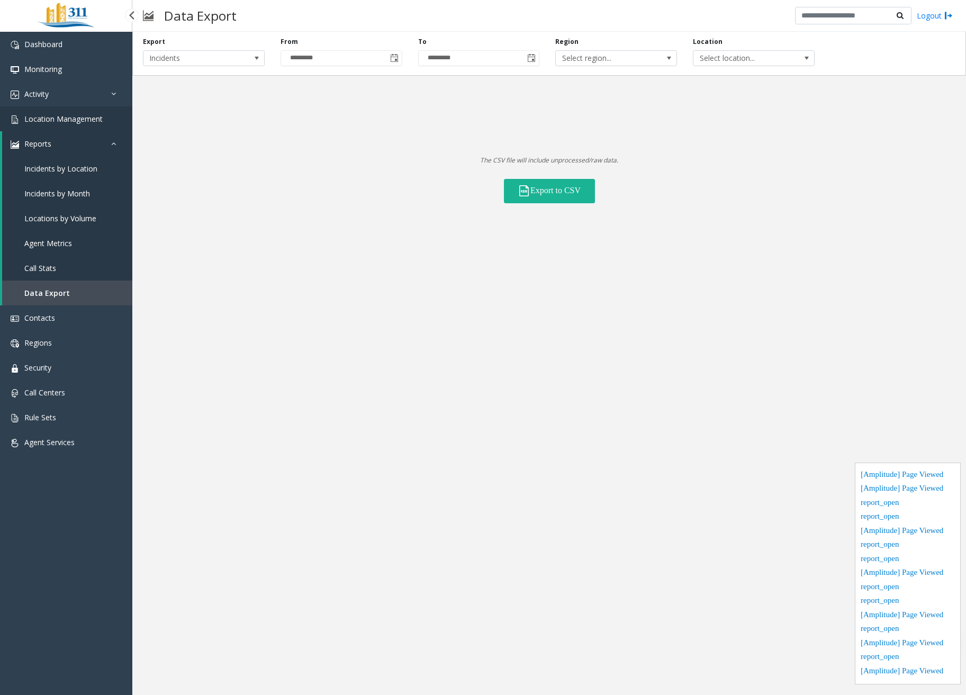
click at [77, 120] on span "Location Management" at bounding box center [63, 119] width 78 height 10
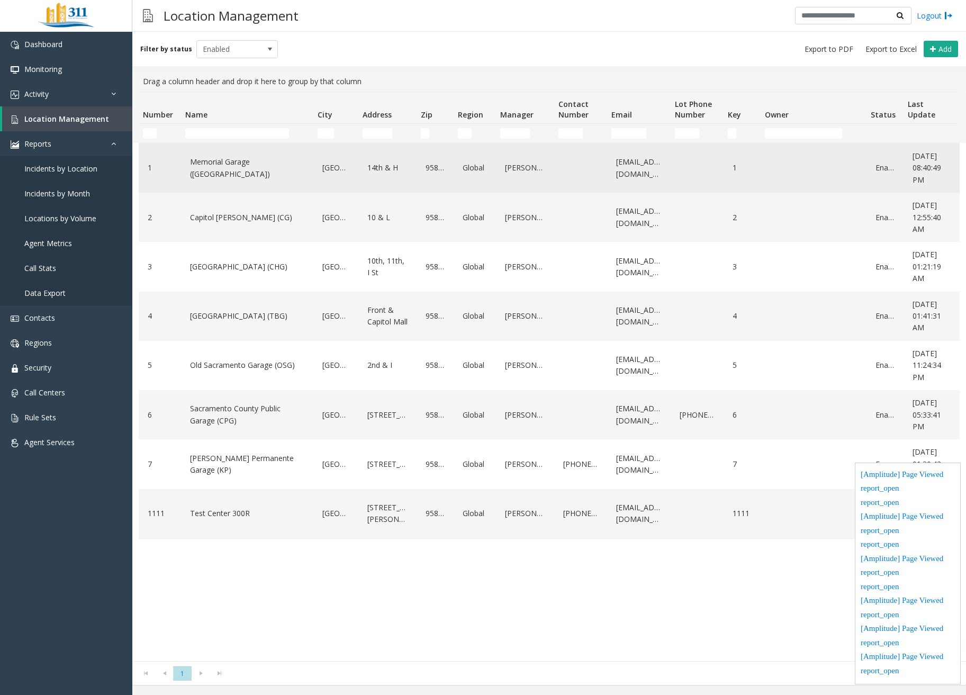
click at [251, 170] on link "Memorial Garage ([GEOGRAPHIC_DATA])" at bounding box center [247, 167] width 120 height 29
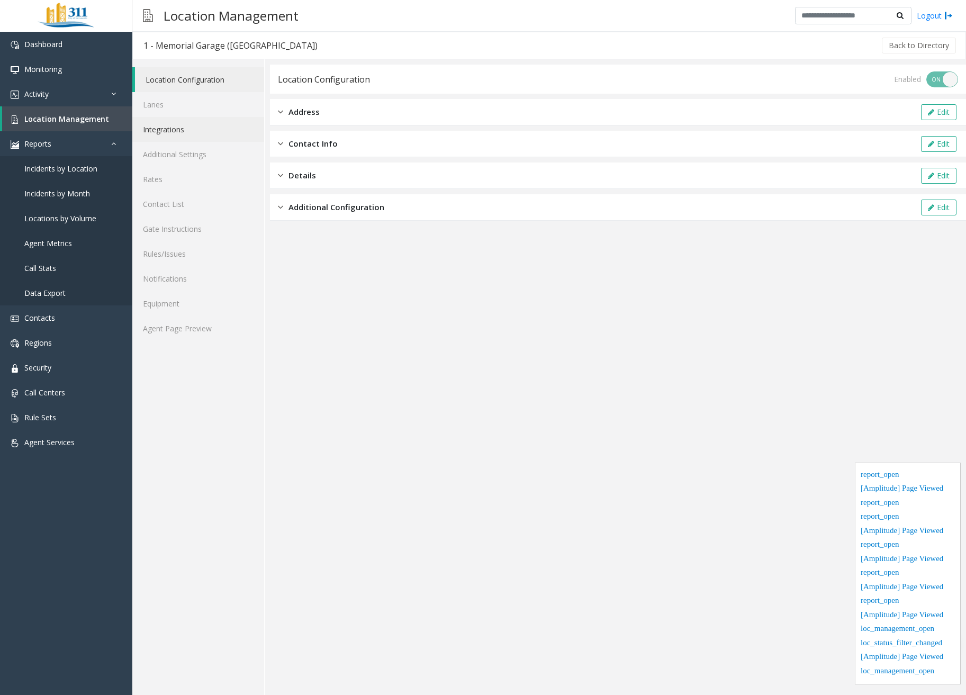
click at [193, 117] on link "Integrations" at bounding box center [198, 129] width 132 height 25
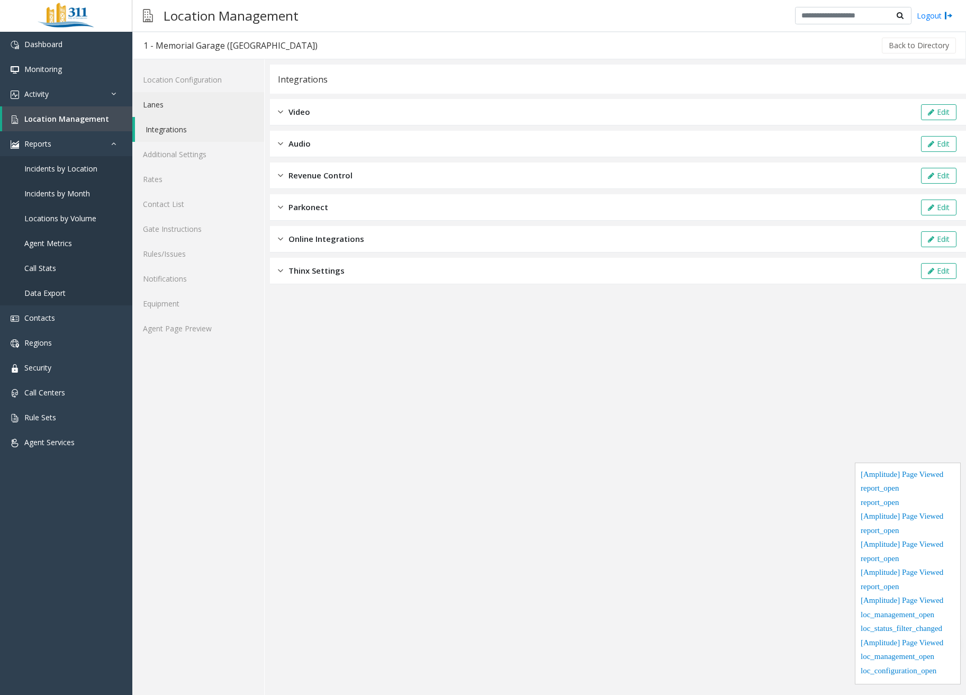
click at [192, 108] on link "Lanes" at bounding box center [198, 104] width 132 height 25
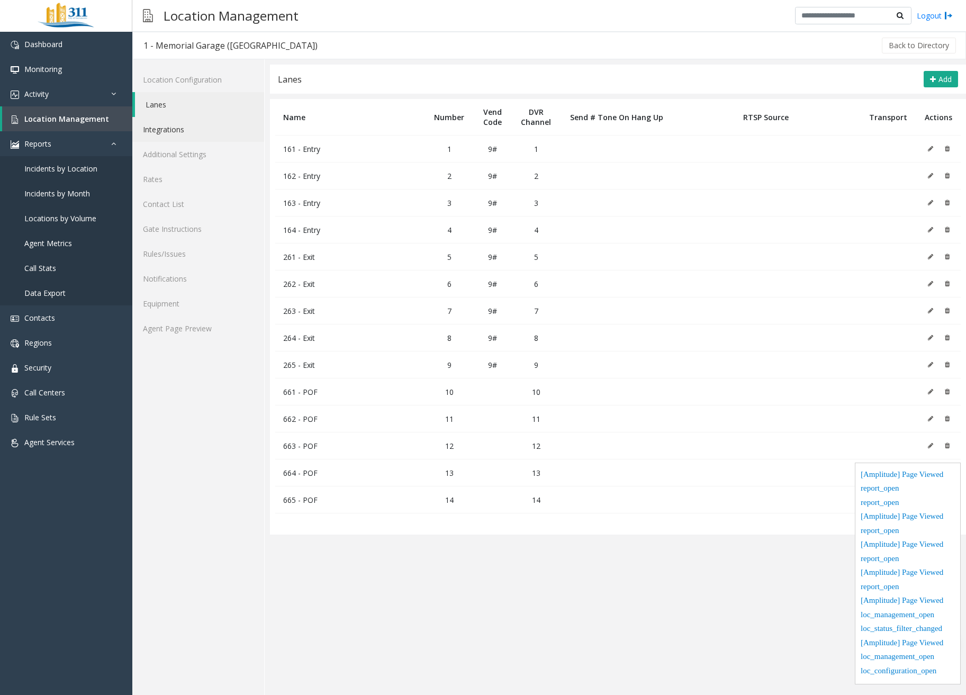
click at [196, 132] on link "Integrations" at bounding box center [198, 129] width 132 height 25
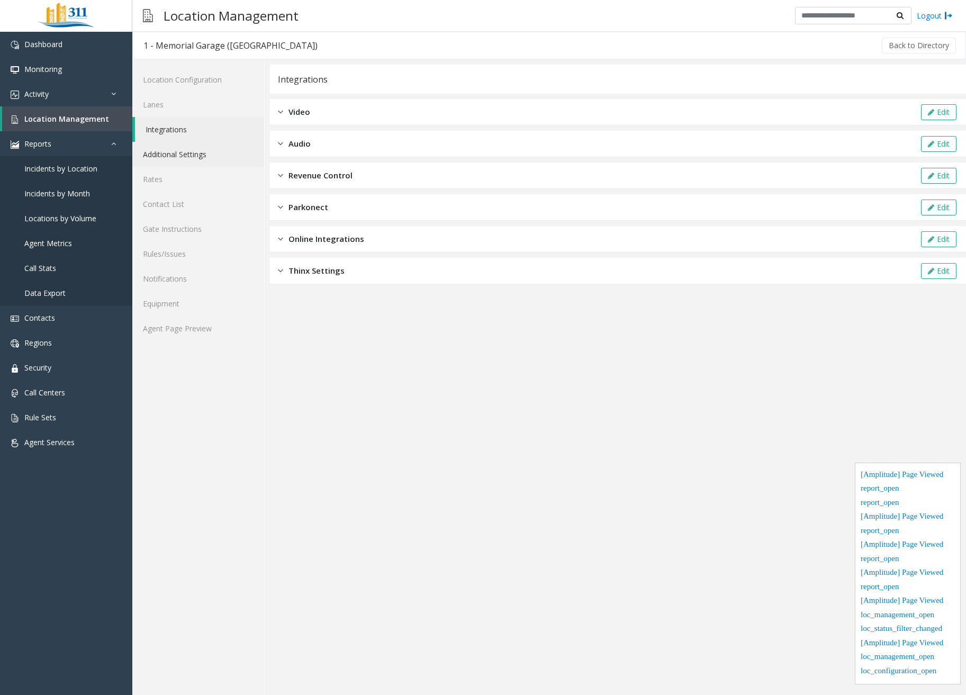
click at [194, 153] on link "Additional Settings" at bounding box center [198, 154] width 132 height 25
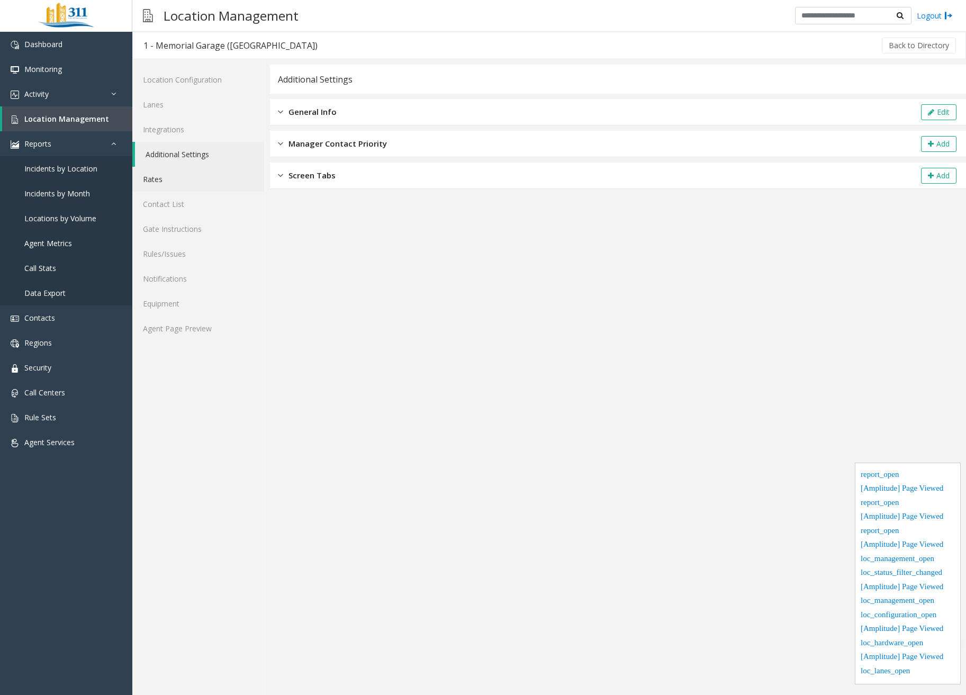
click at [179, 186] on link "Rates" at bounding box center [198, 179] width 132 height 25
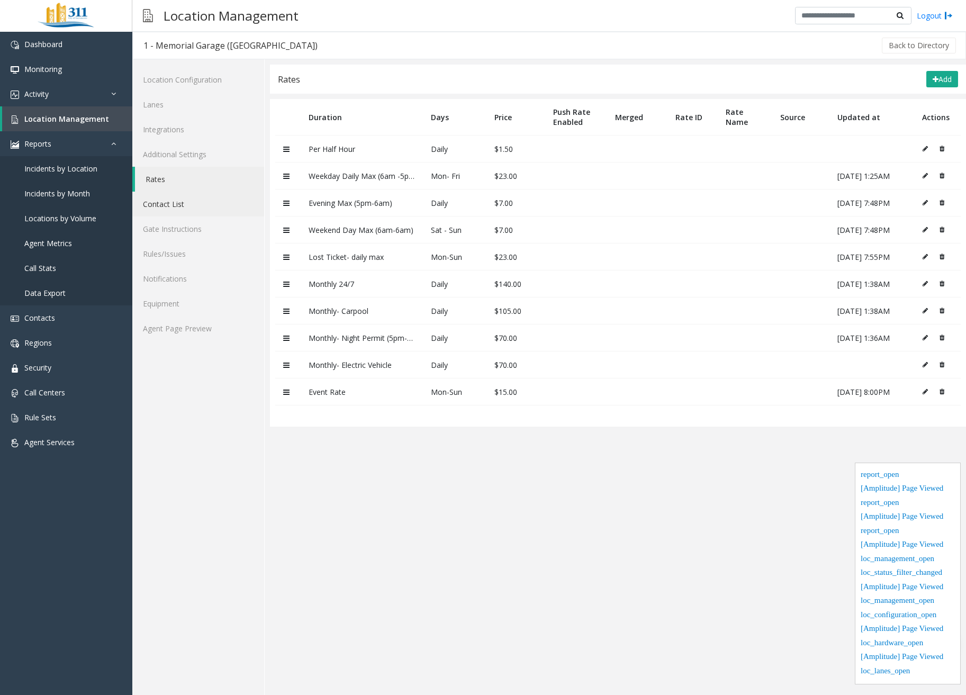
click at [184, 204] on link "Contact List" at bounding box center [198, 204] width 132 height 25
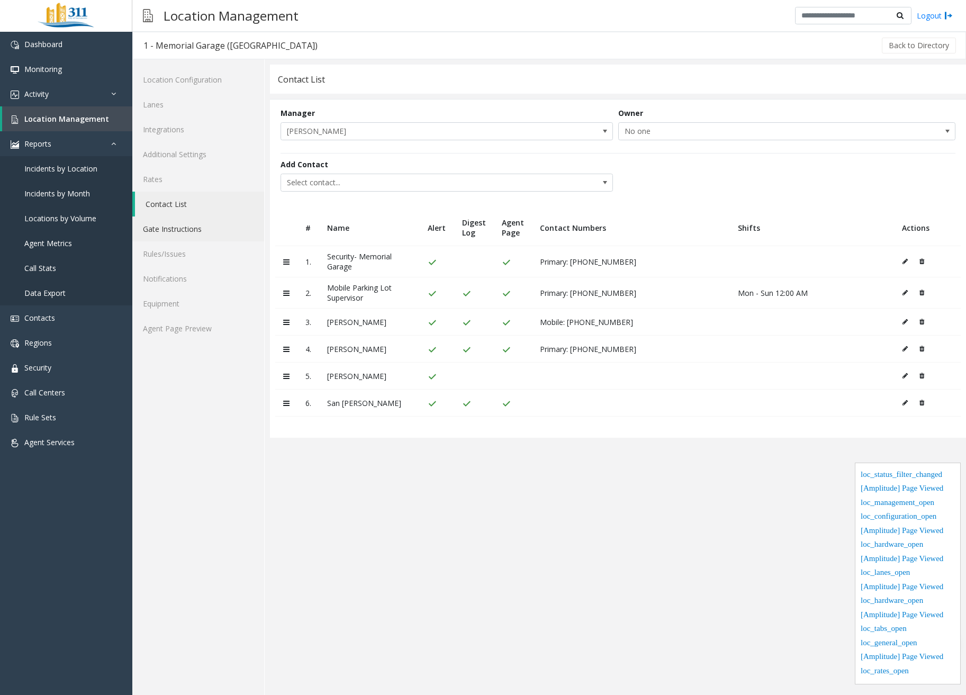
click at [185, 230] on link "Gate Instructions" at bounding box center [198, 228] width 132 height 25
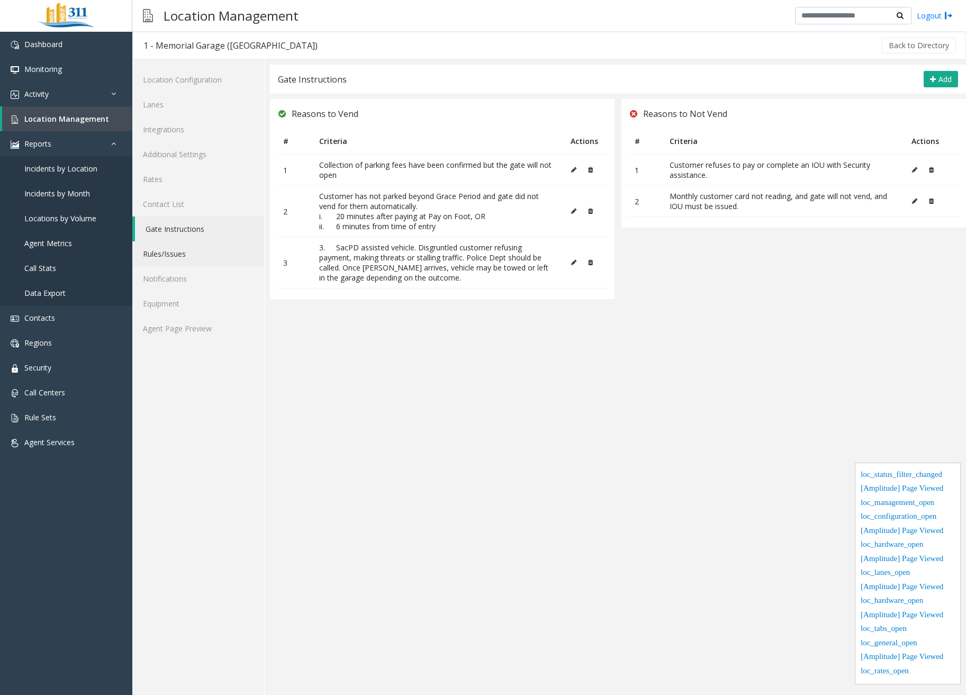
click at [201, 256] on link "Rules/Issues" at bounding box center [198, 253] width 132 height 25
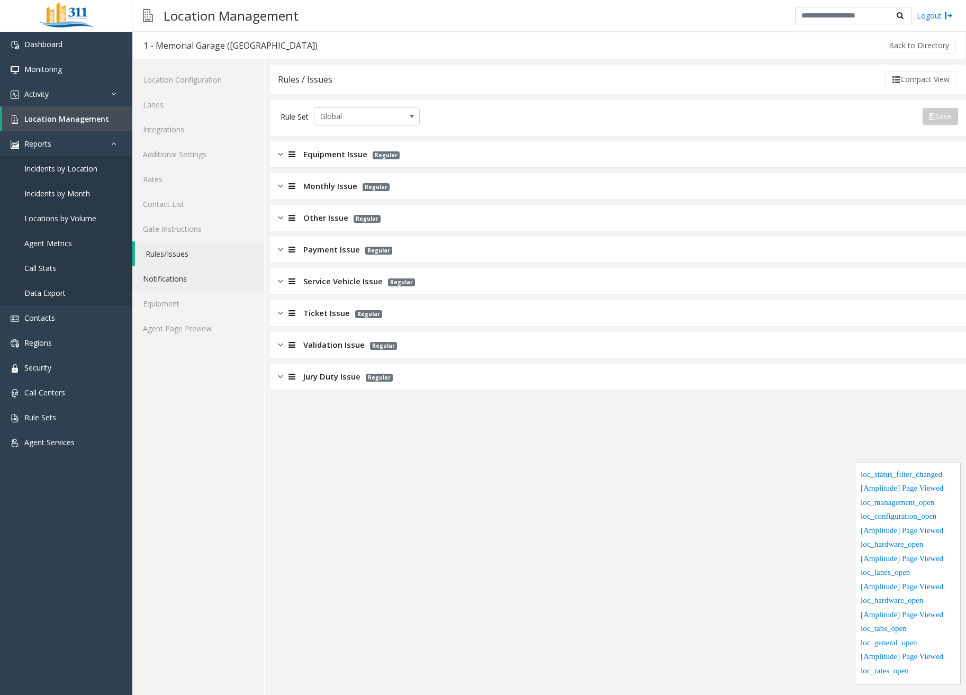
click at [193, 278] on link "Notifications" at bounding box center [198, 278] width 132 height 25
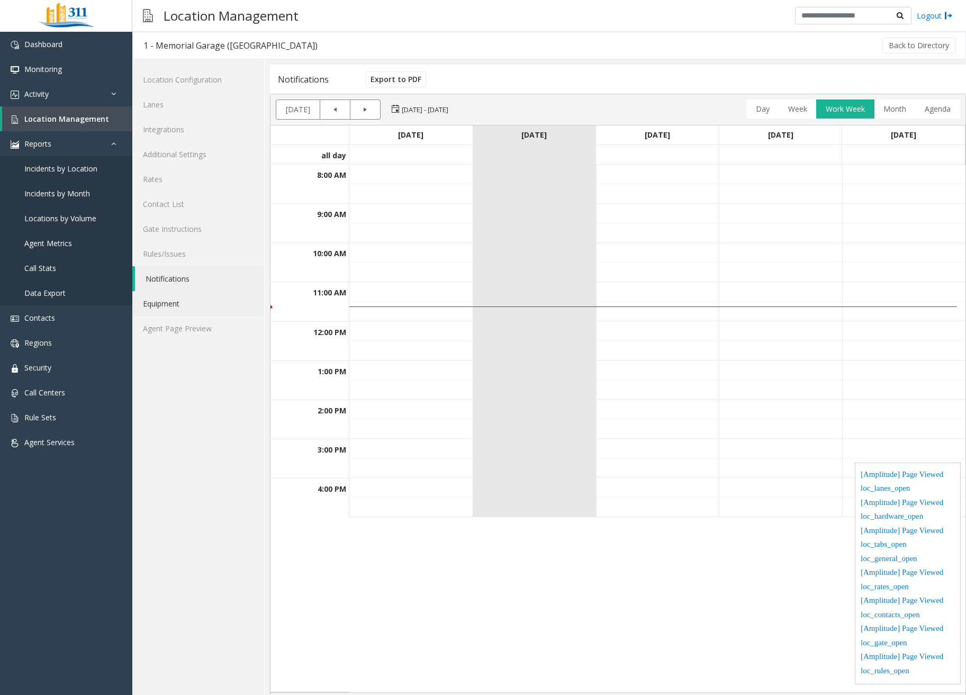
click at [182, 304] on link "Equipment" at bounding box center [198, 303] width 132 height 25
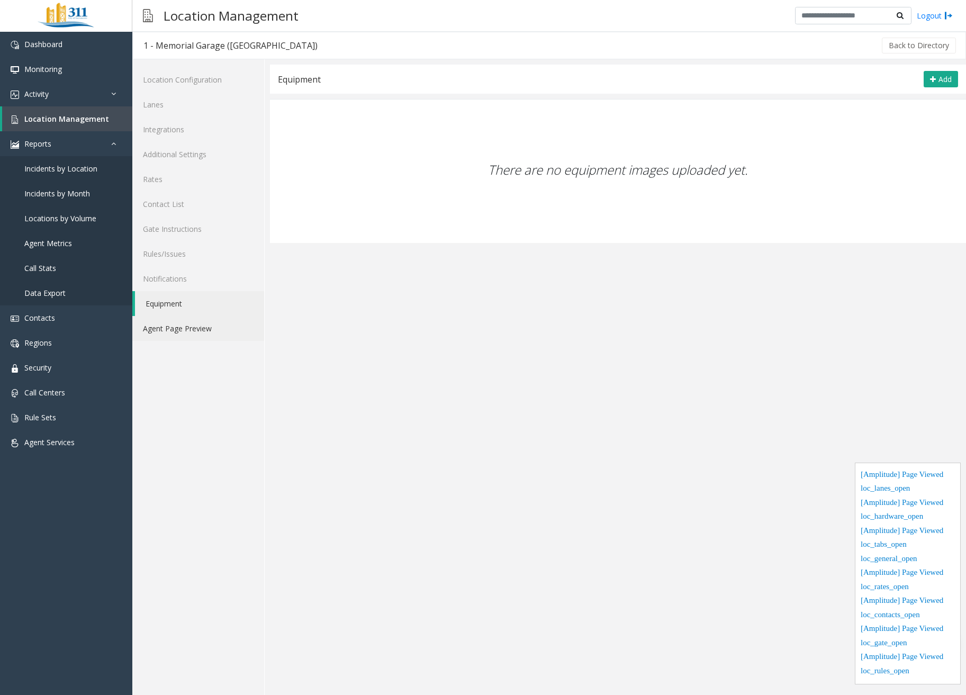
click at [198, 329] on link "Agent Page Preview" at bounding box center [198, 328] width 132 height 25
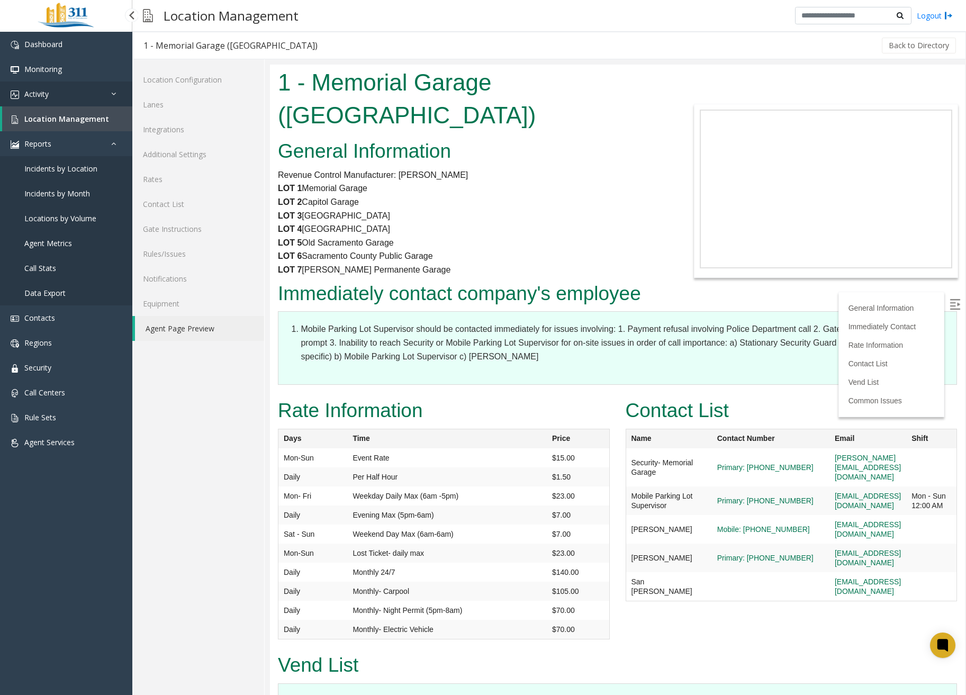
click at [24, 94] on span "Activity" at bounding box center [36, 94] width 24 height 10
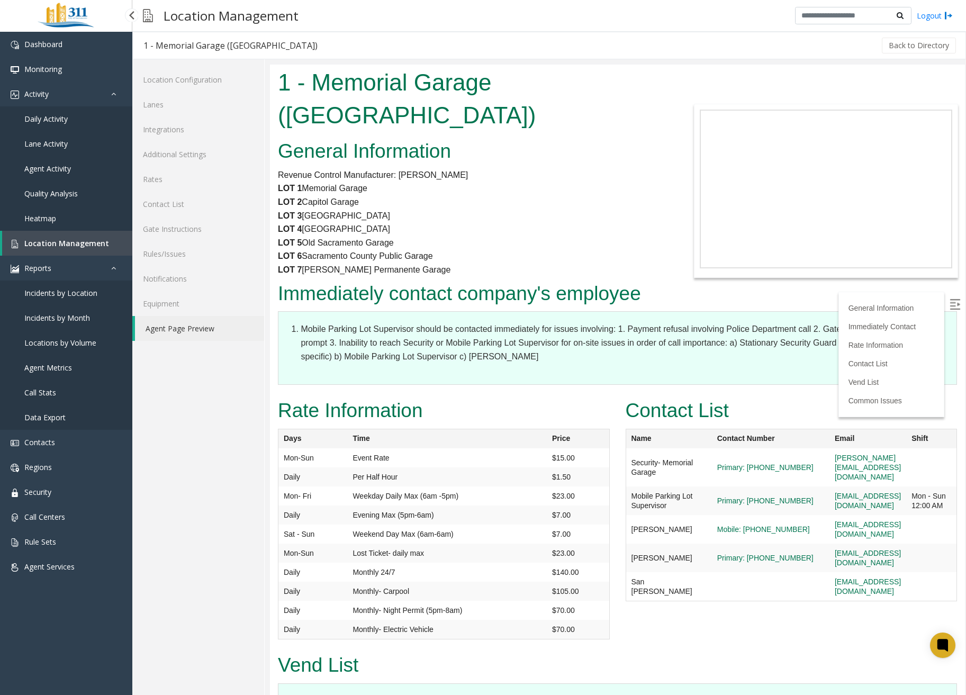
click at [46, 118] on span "Daily Activity" at bounding box center [45, 119] width 43 height 10
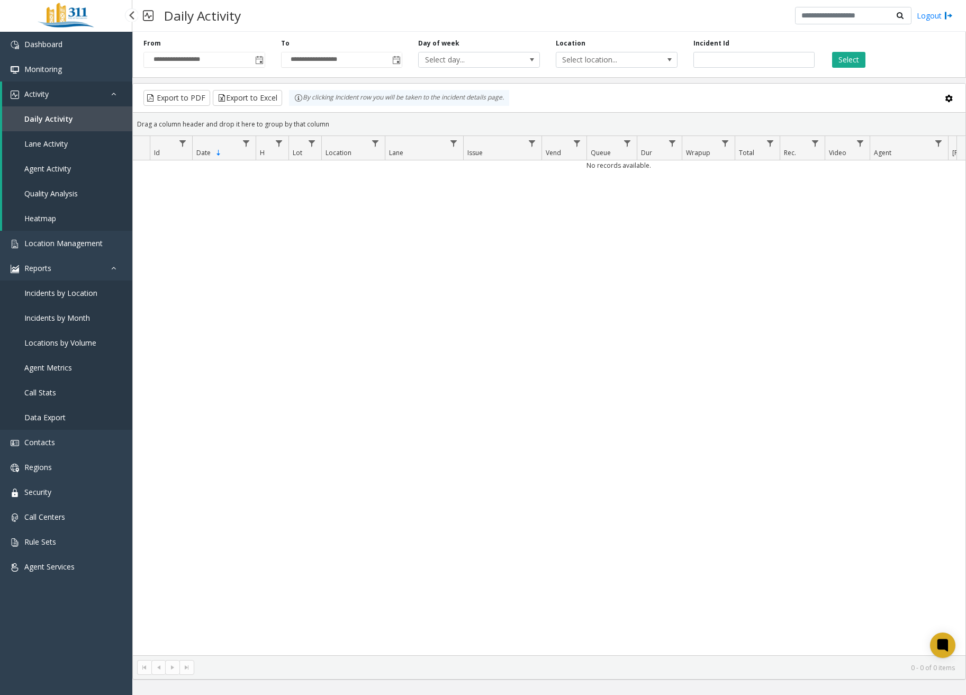
click at [59, 143] on span "Lane Activity" at bounding box center [45, 144] width 43 height 10
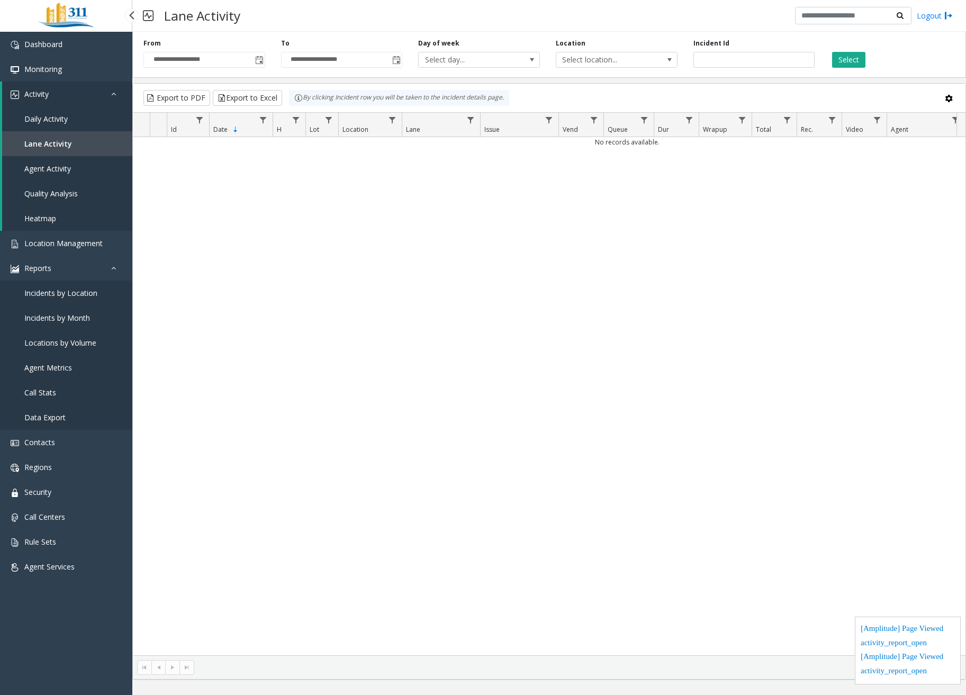
click at [61, 180] on link "Agent Activity" at bounding box center [67, 168] width 130 height 25
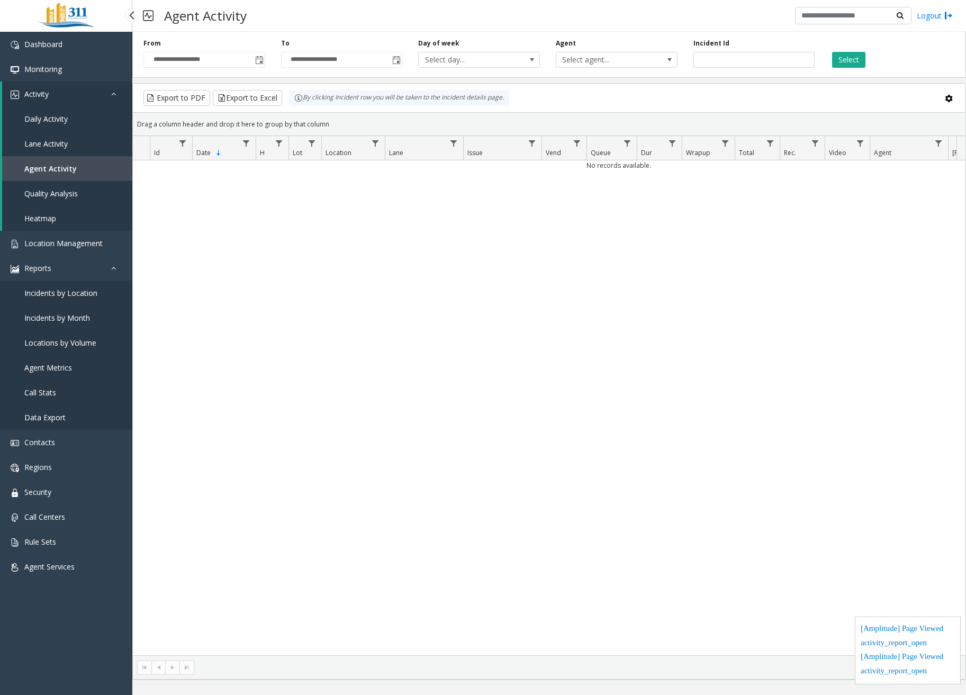
click at [67, 196] on span "Quality Analysis" at bounding box center [50, 193] width 53 height 10
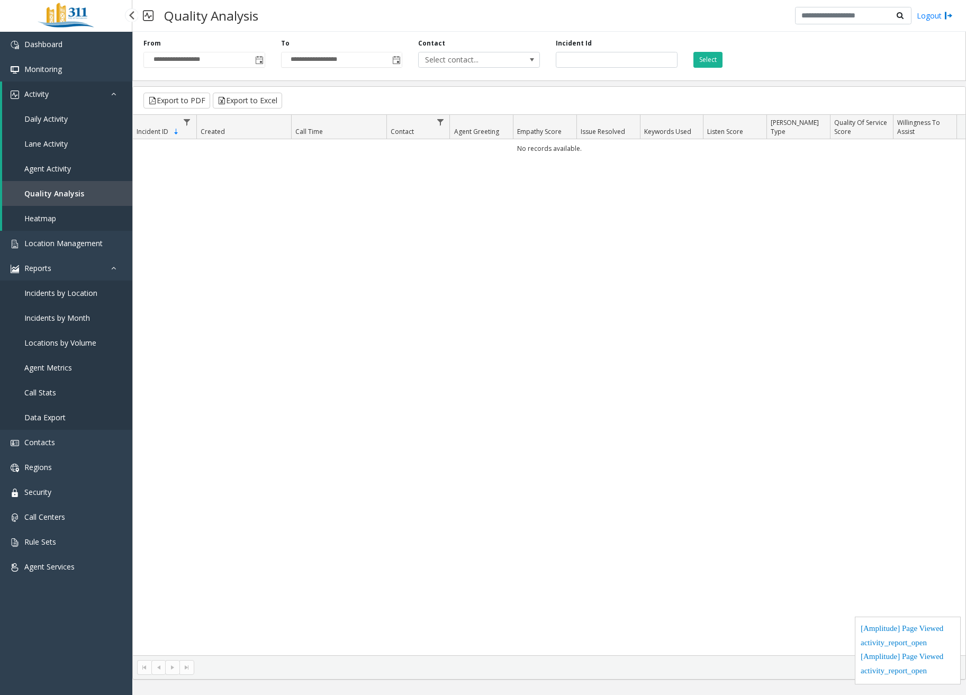
click at [57, 219] on link "Heatmap" at bounding box center [67, 218] width 130 height 25
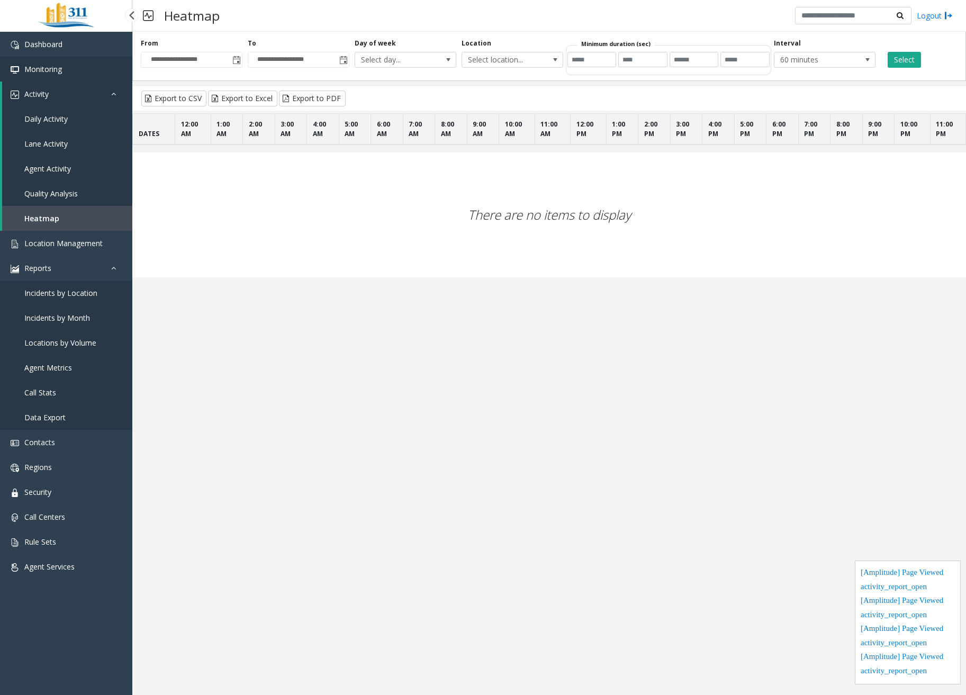
click at [55, 63] on link "Monitoring" at bounding box center [66, 69] width 132 height 25
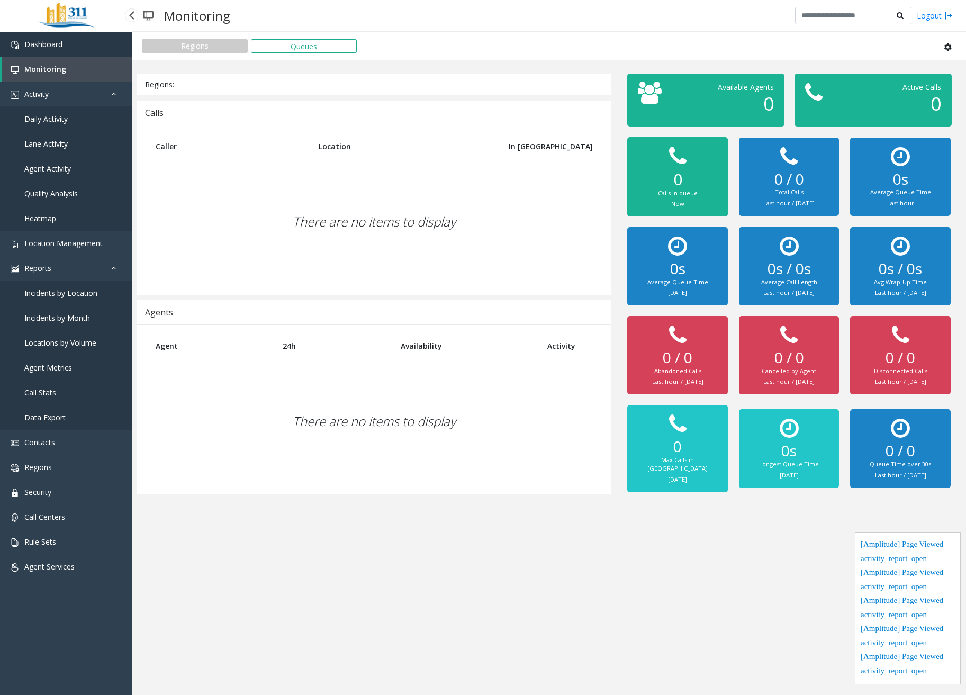
click at [70, 45] on link "Dashboard" at bounding box center [66, 44] width 132 height 25
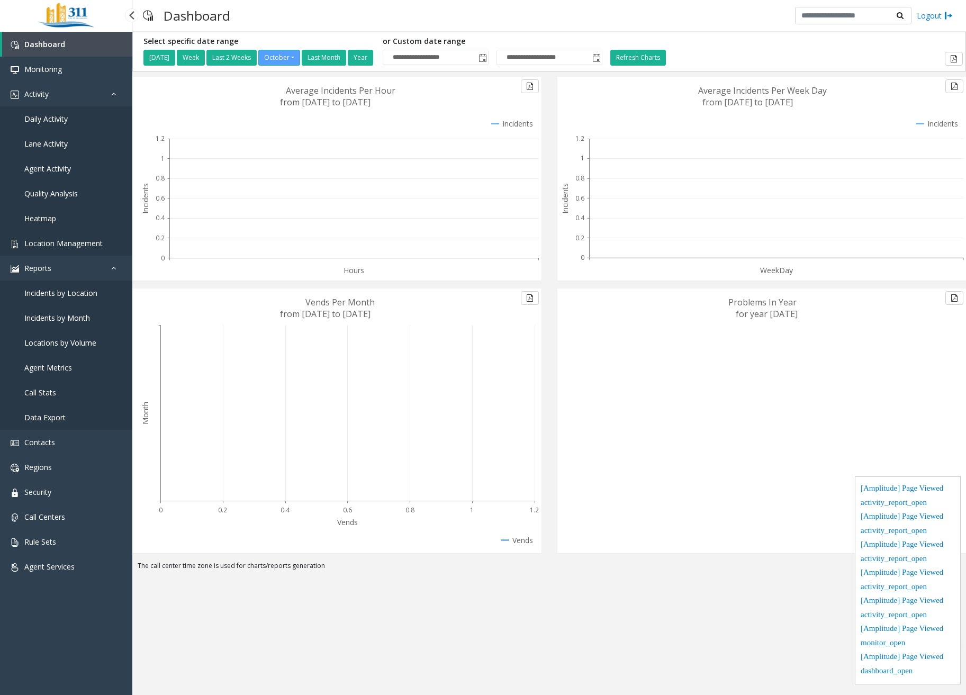
click at [78, 247] on span "Location Management" at bounding box center [63, 243] width 78 height 10
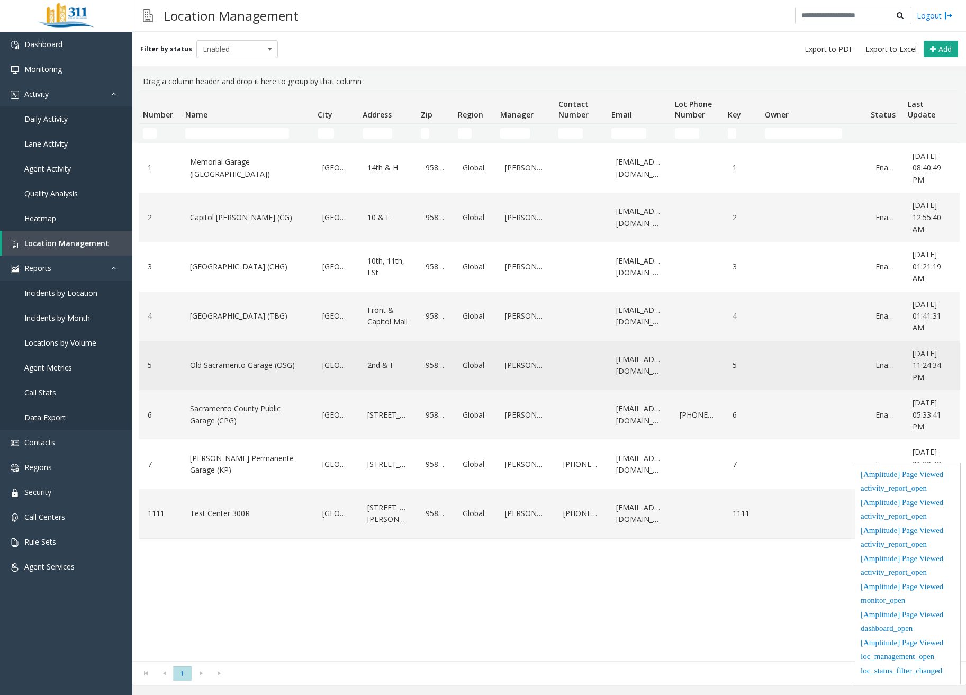
click at [257, 353] on div "Old Sacramento Garage (OSG)" at bounding box center [247, 365] width 120 height 41
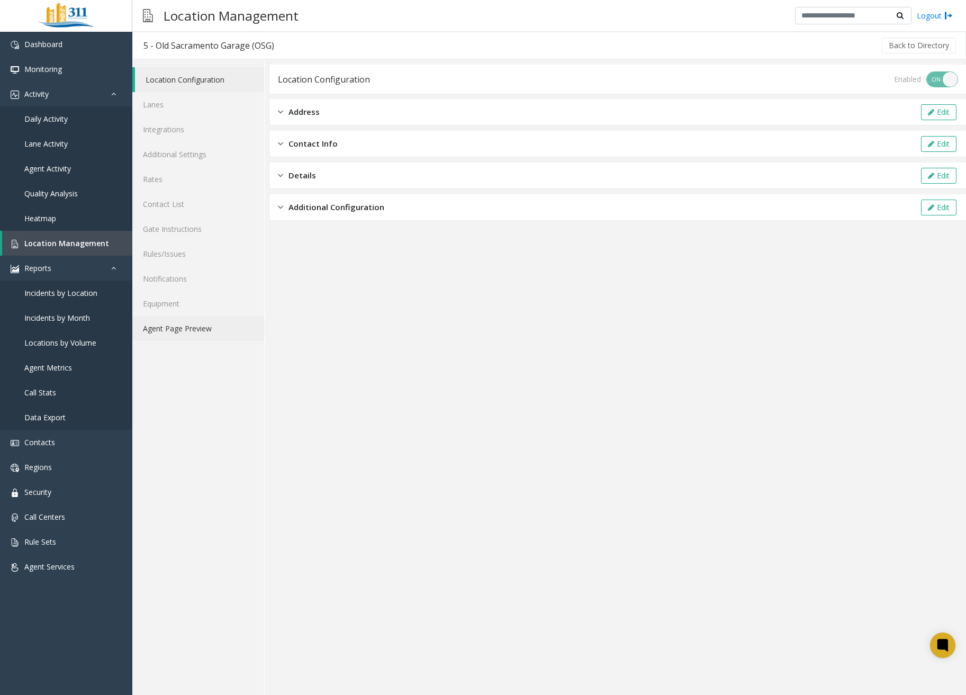
click at [184, 332] on link "Agent Page Preview" at bounding box center [198, 328] width 132 height 25
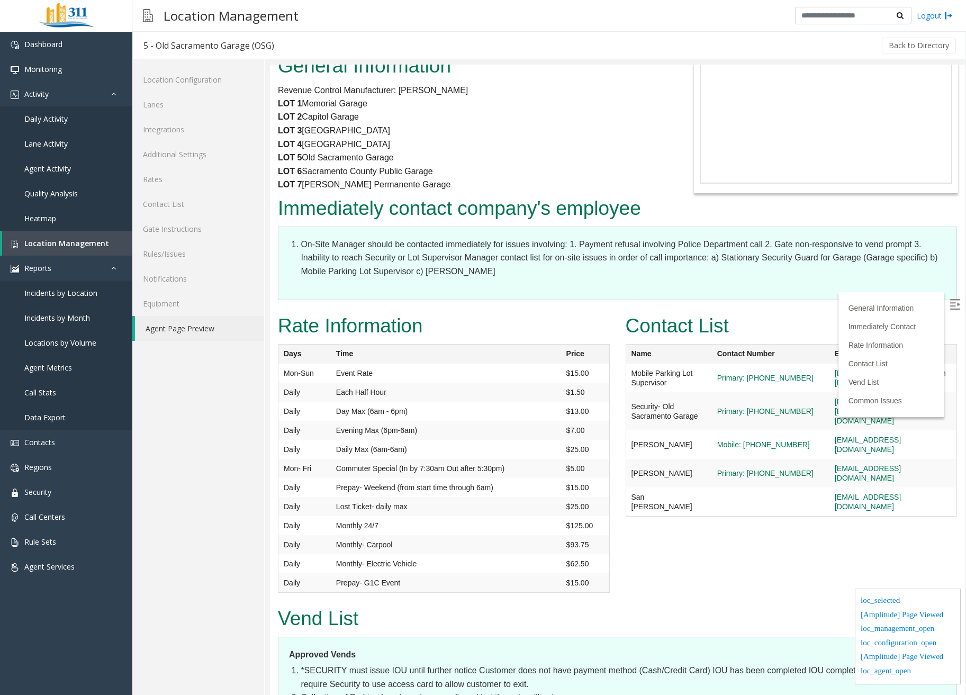
scroll to position [53, 0]
